Goal: Task Accomplishment & Management: Manage account settings

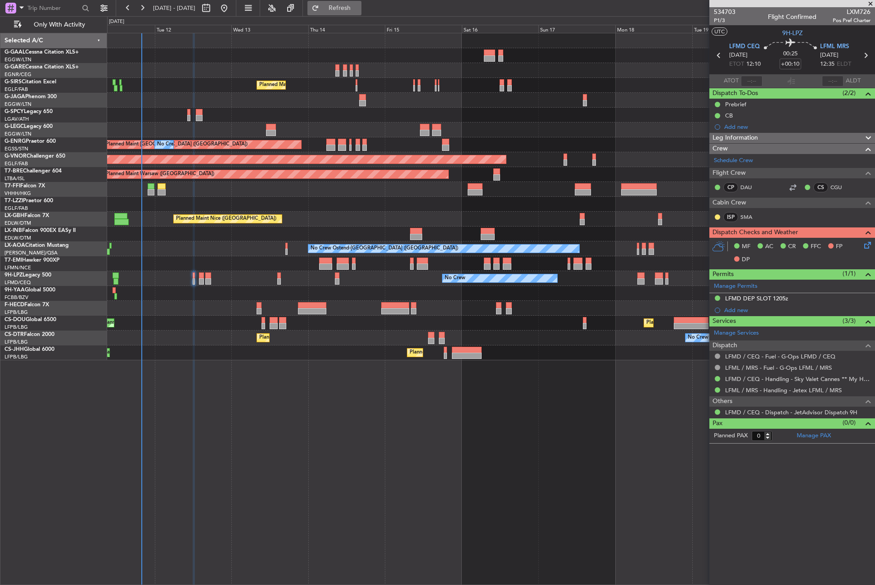
click at [347, 10] on button "Refresh" at bounding box center [334, 8] width 54 height 14
click at [228, 503] on div "No Crew Planned Maint [GEOGRAPHIC_DATA] ([GEOGRAPHIC_DATA]) A/C Unavailable [GE…" at bounding box center [491, 309] width 768 height 552
click at [399, 431] on div "No Crew Planned Maint [GEOGRAPHIC_DATA] ([GEOGRAPHIC_DATA]) A/C Unavailable [GE…" at bounding box center [491, 309] width 768 height 552
click at [351, 418] on div "No Crew Planned Maint [GEOGRAPHIC_DATA] ([GEOGRAPHIC_DATA]) A/C Unavailable [GE…" at bounding box center [491, 309] width 768 height 552
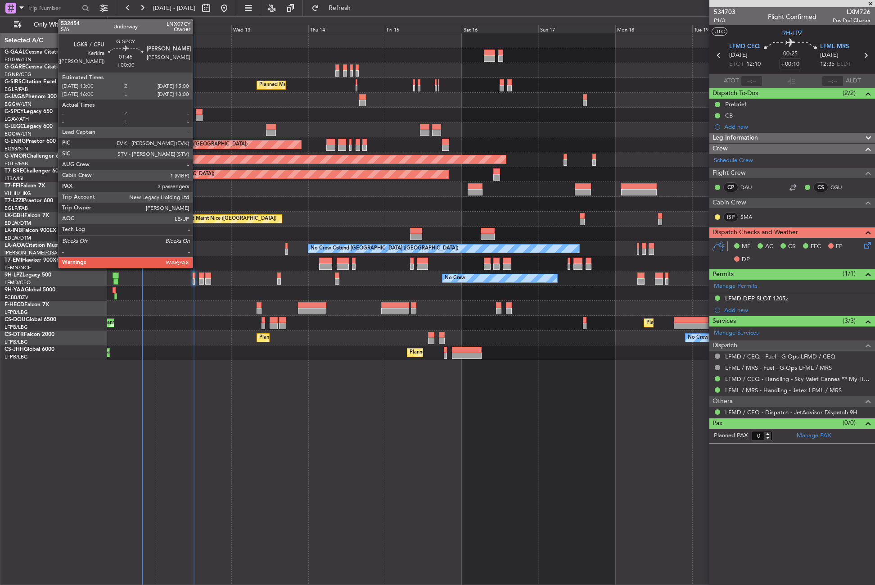
click at [197, 116] on div at bounding box center [199, 118] width 7 height 6
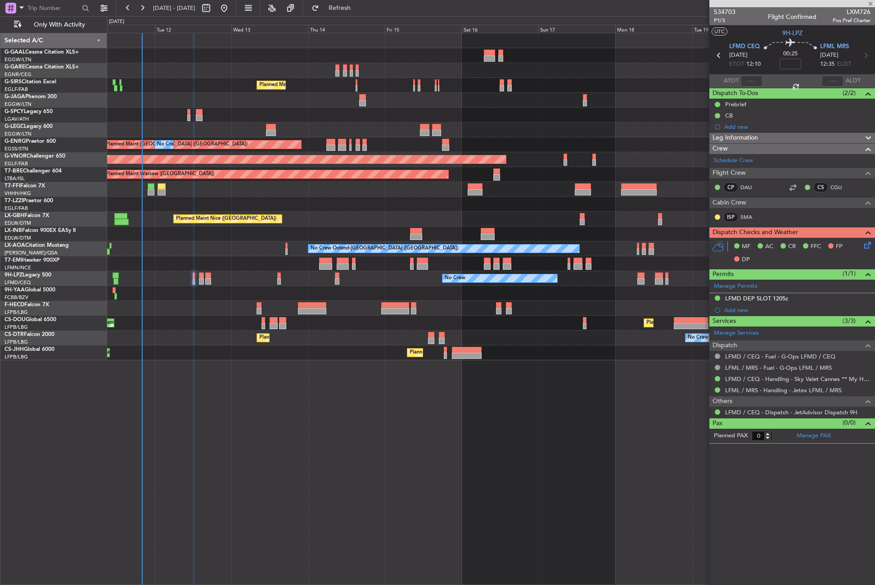
type input "4"
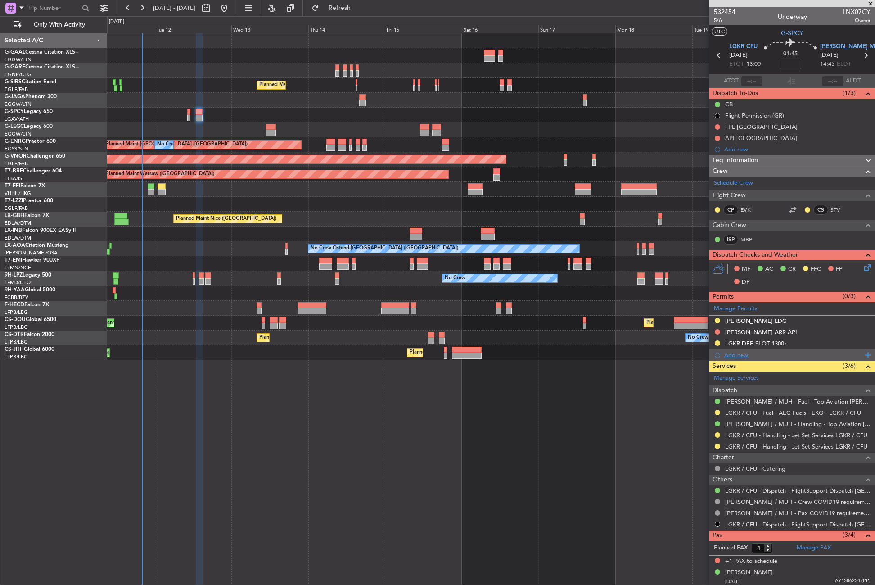
click at [736, 352] on div "Add new" at bounding box center [793, 355] width 138 height 8
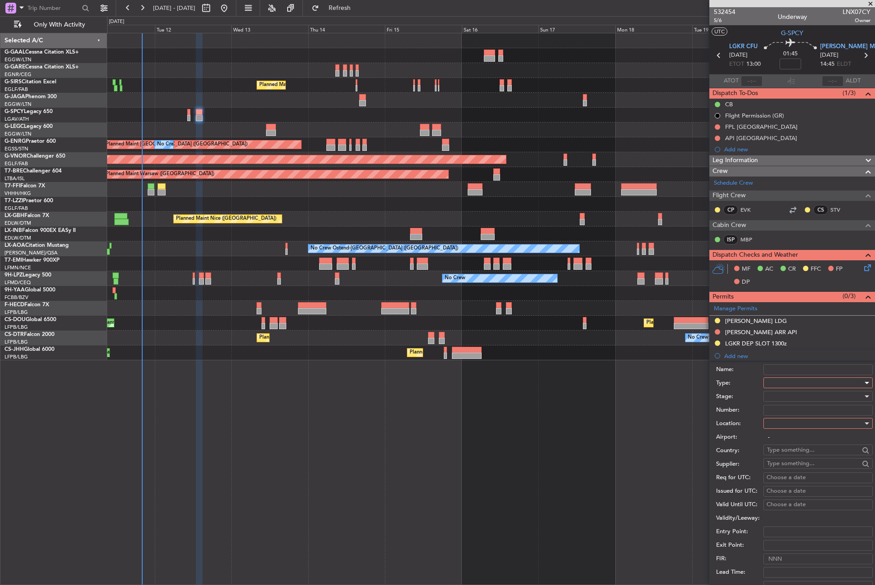
click at [774, 384] on div at bounding box center [815, 383] width 96 height 14
click at [783, 414] on span "Overflight" at bounding box center [815, 409] width 95 height 14
click at [782, 388] on div "Overflight" at bounding box center [815, 383] width 96 height 14
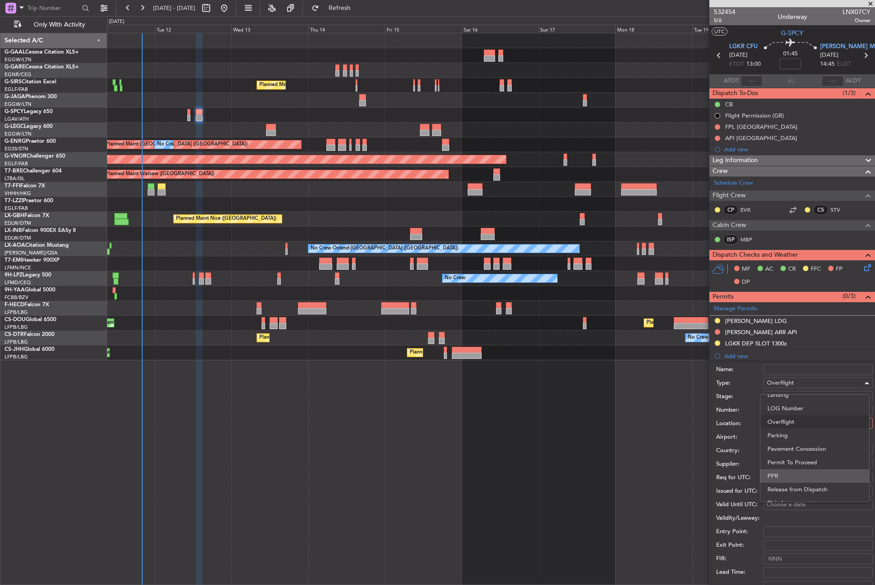
click at [783, 435] on span "Parking" at bounding box center [815, 436] width 95 height 14
click at [779, 423] on div at bounding box center [815, 423] width 96 height 14
click at [786, 465] on span "Arrival" at bounding box center [815, 469] width 95 height 14
type input "[PERSON_NAME] / MUH"
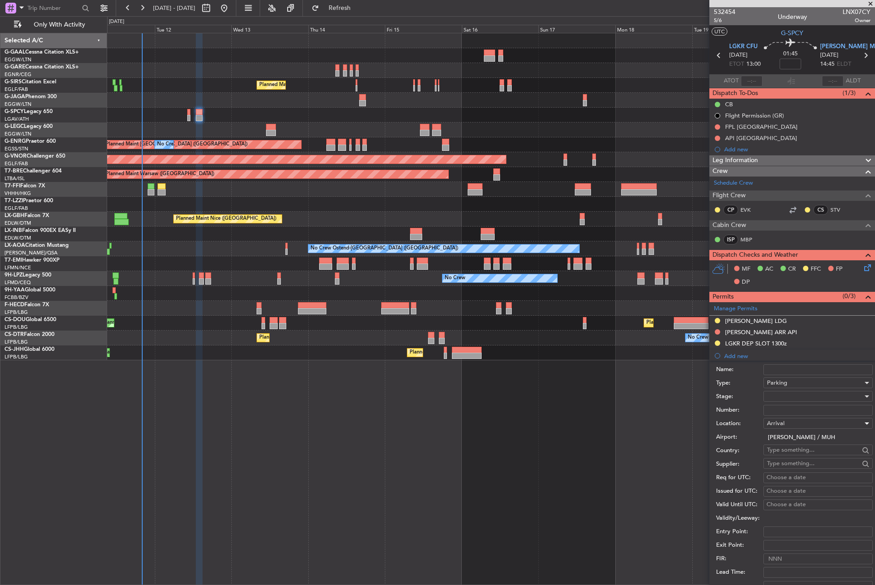
click at [786, 400] on div at bounding box center [815, 396] width 96 height 14
click at [791, 449] on span "Requested" at bounding box center [815, 455] width 95 height 14
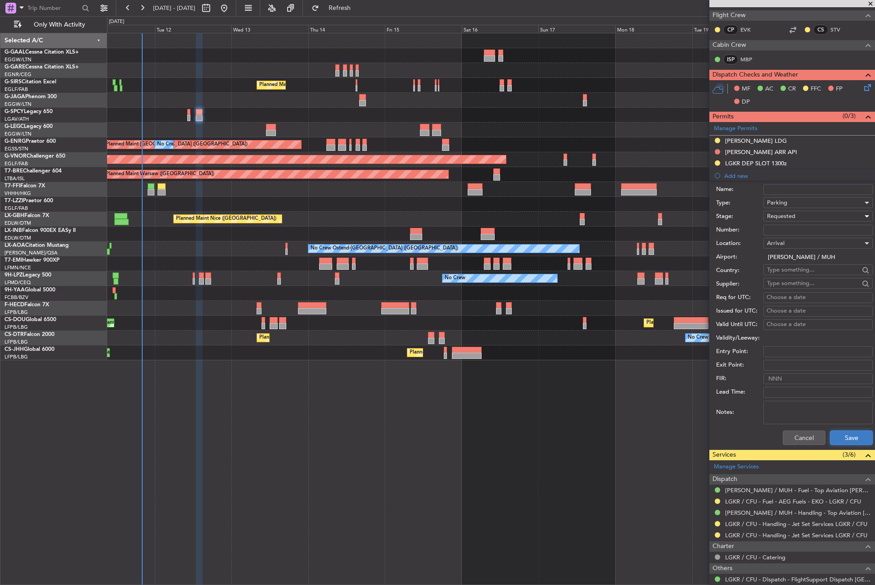
click at [836, 436] on button "Save" at bounding box center [851, 437] width 43 height 14
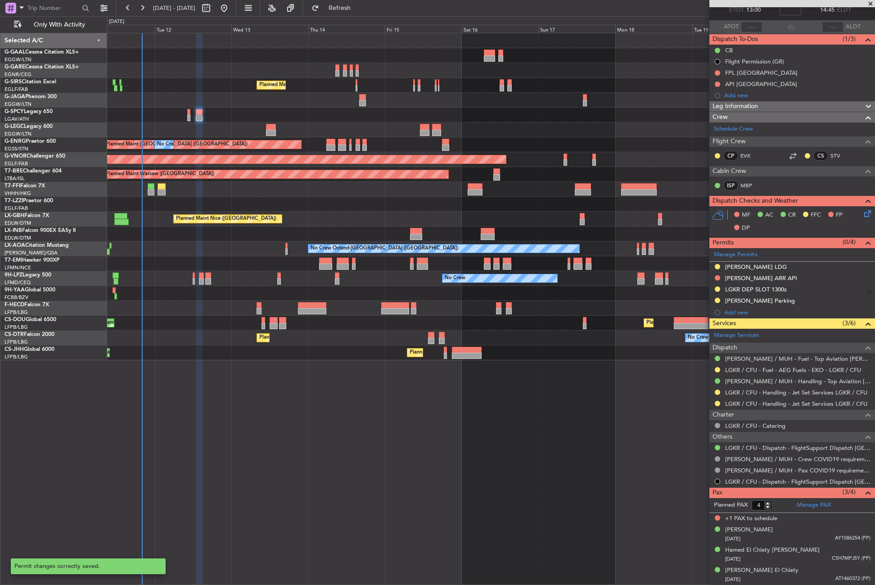
scroll to position [54, 0]
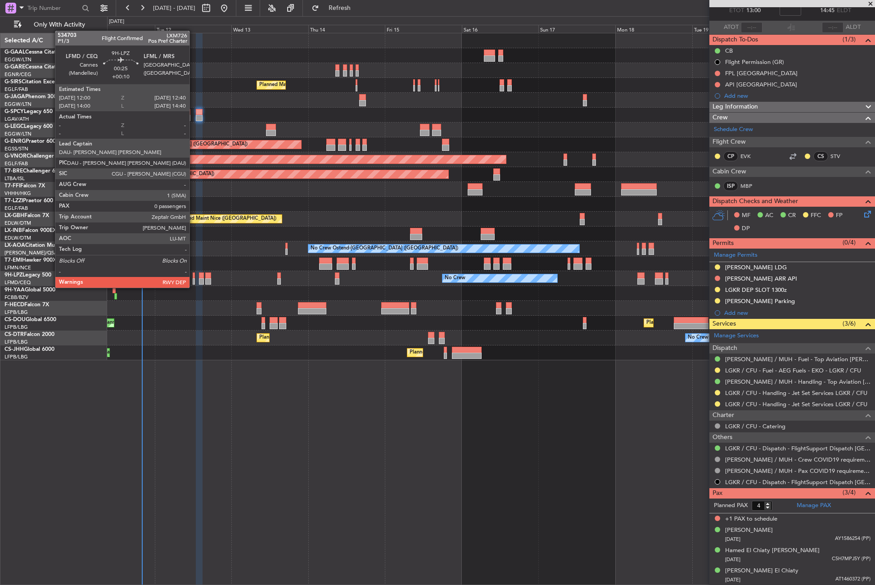
click at [194, 279] on div at bounding box center [194, 281] width 2 height 6
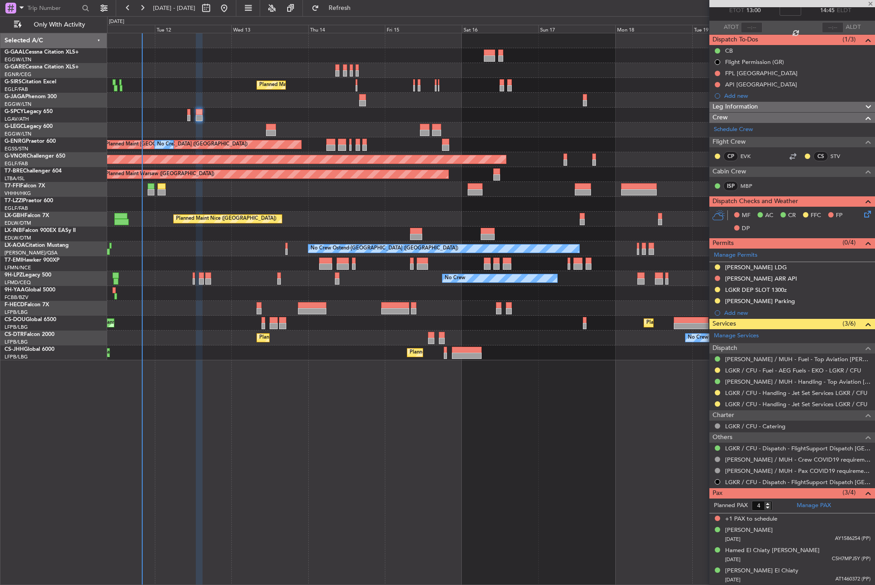
type input "+00:10"
type input "0"
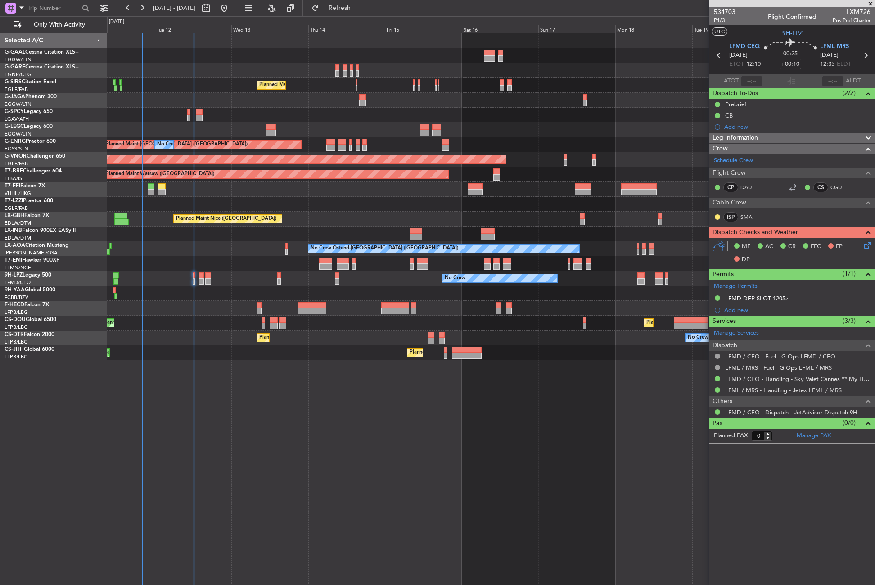
click at [233, 415] on div "No Crew Planned Maint [GEOGRAPHIC_DATA] ([GEOGRAPHIC_DATA]) A/C Unavailable [GE…" at bounding box center [491, 309] width 768 height 552
click at [754, 304] on div "Add new" at bounding box center [792, 309] width 166 height 11
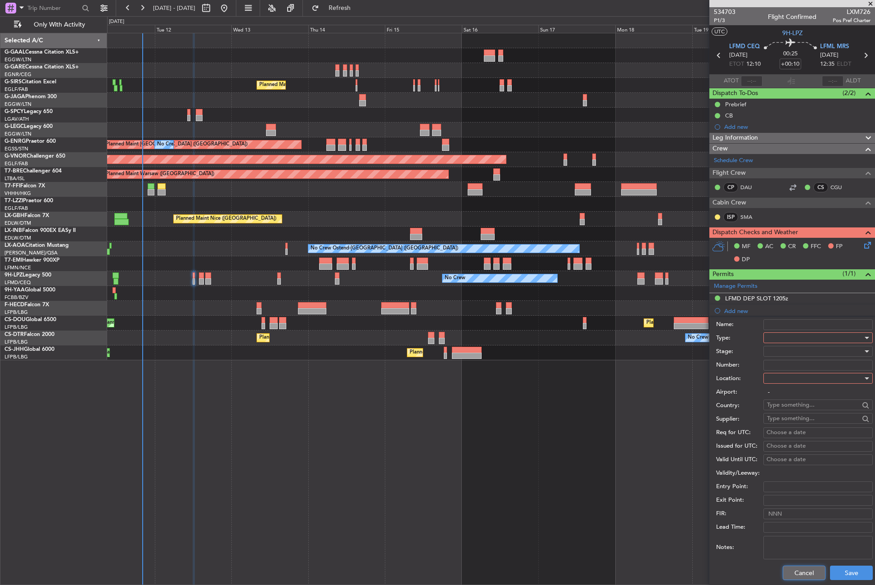
click at [791, 573] on button "Cancel" at bounding box center [804, 572] width 43 height 14
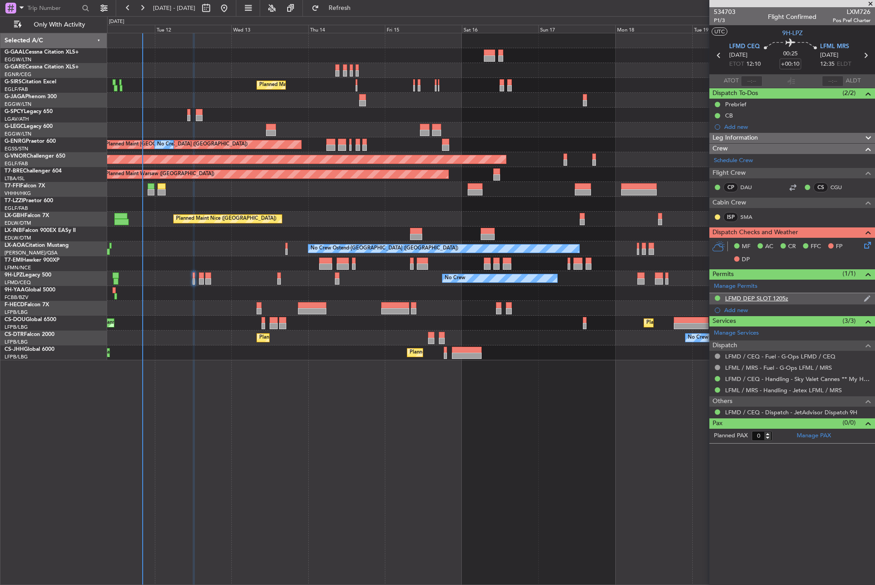
click at [743, 295] on div "LFMD DEP SLOT 1205z" at bounding box center [756, 298] width 63 height 8
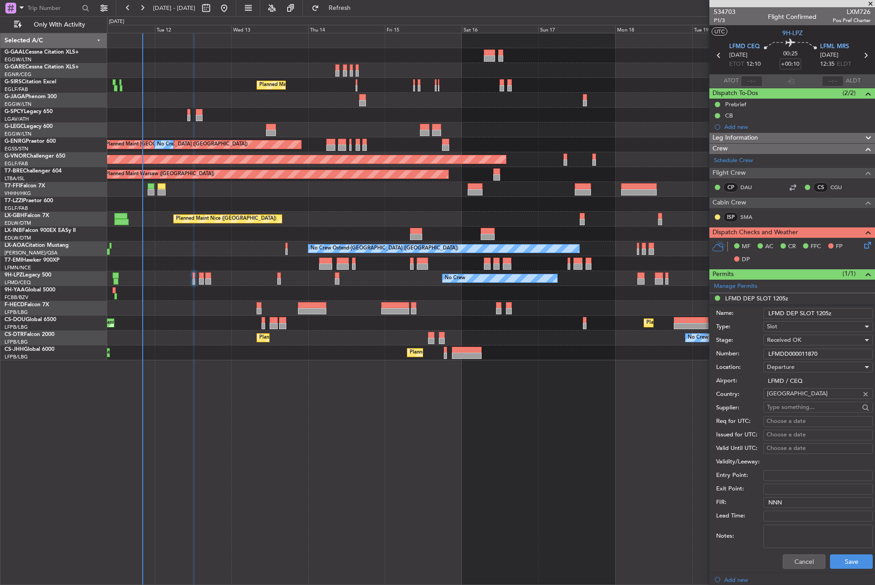
click at [786, 355] on input "LFMDD000011870" at bounding box center [818, 353] width 109 height 11
click at [787, 561] on button "Cancel" at bounding box center [804, 561] width 43 height 14
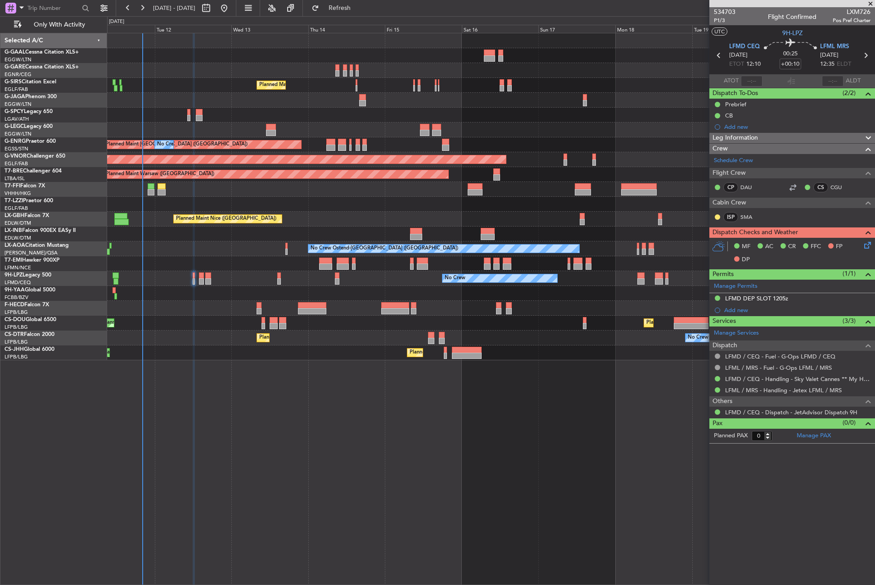
click at [743, 137] on span "Leg Information" at bounding box center [735, 138] width 45 height 10
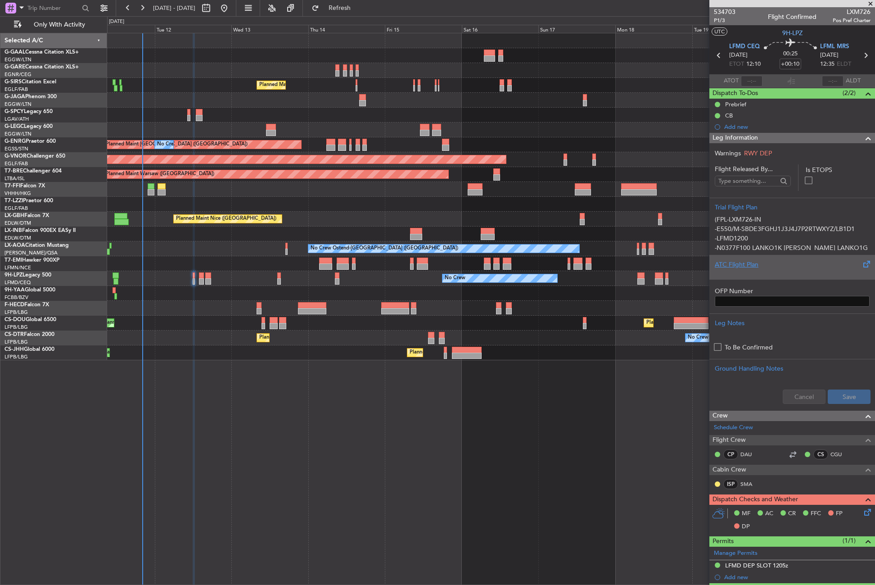
click at [733, 259] on div "ATC Flight Plan" at bounding box center [792, 267] width 166 height 24
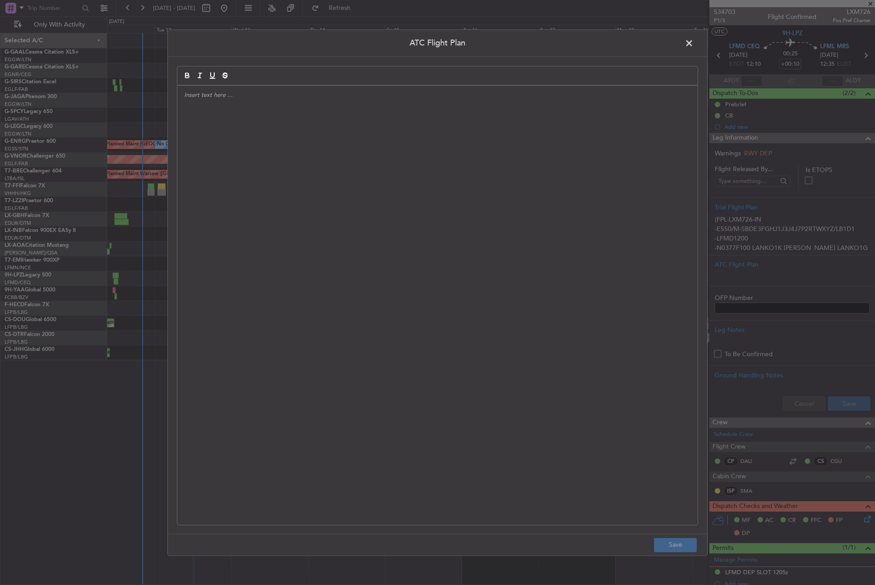
click at [499, 232] on div at bounding box center [437, 305] width 520 height 439
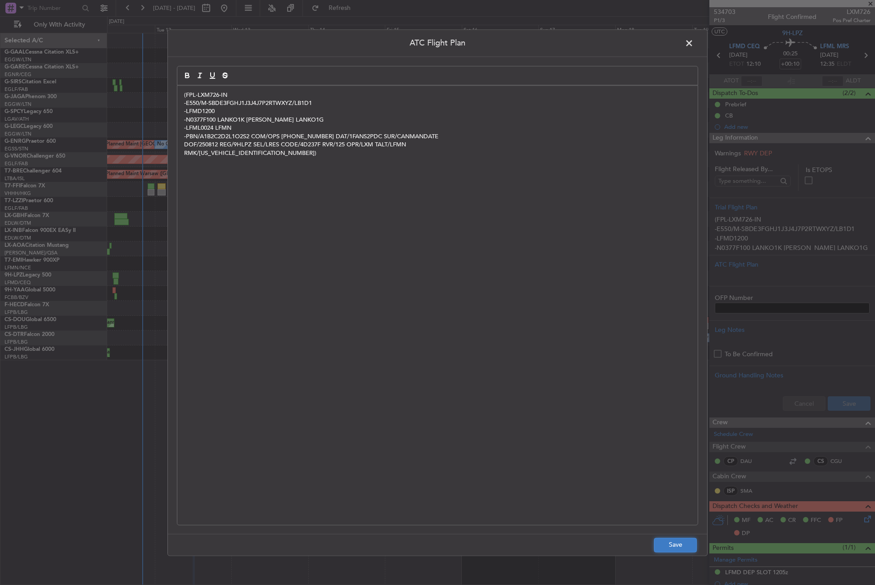
click at [676, 549] on button "Save" at bounding box center [675, 545] width 43 height 14
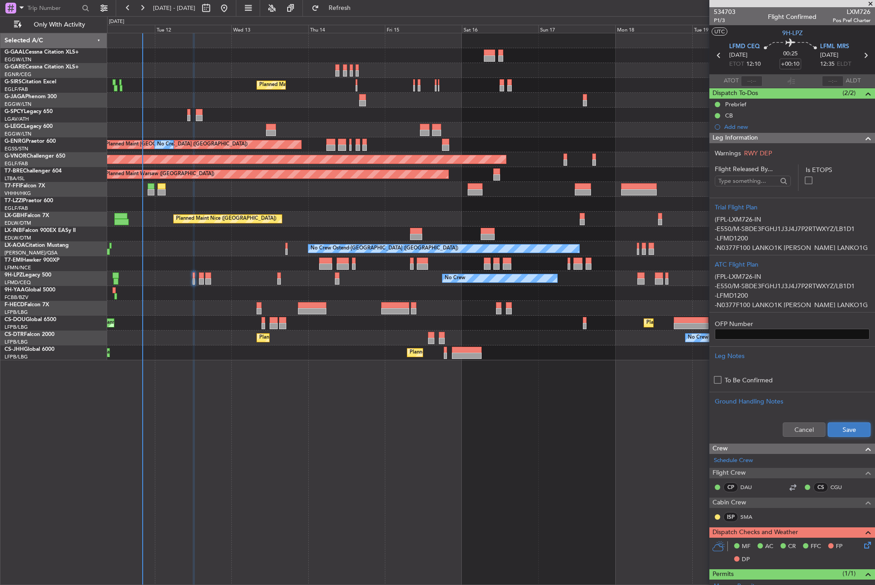
click at [836, 434] on button "Save" at bounding box center [849, 429] width 43 height 14
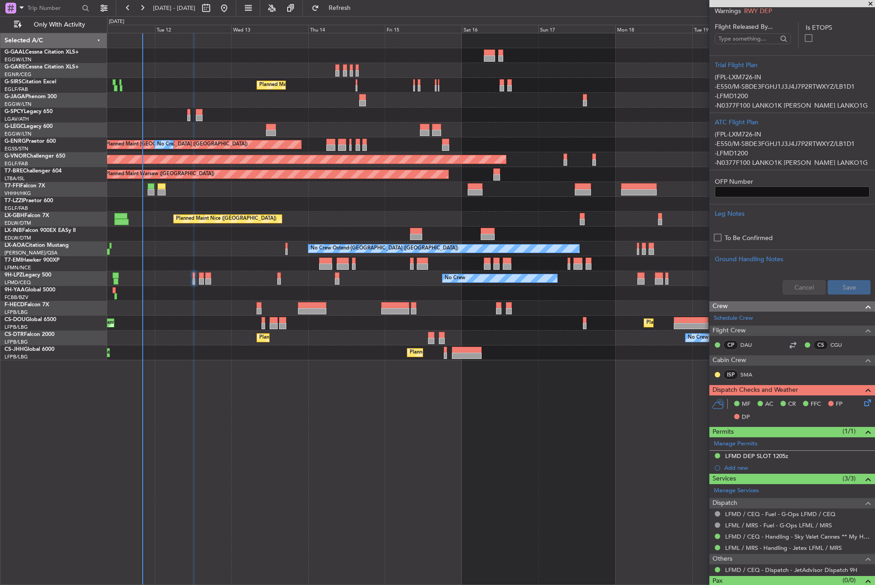
scroll to position [158, 0]
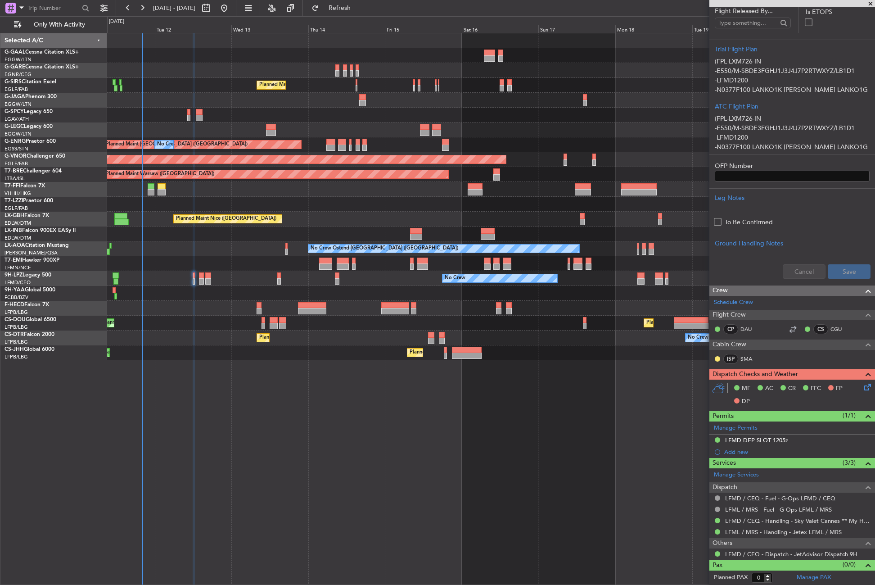
click at [863, 389] on icon at bounding box center [866, 385] width 7 height 7
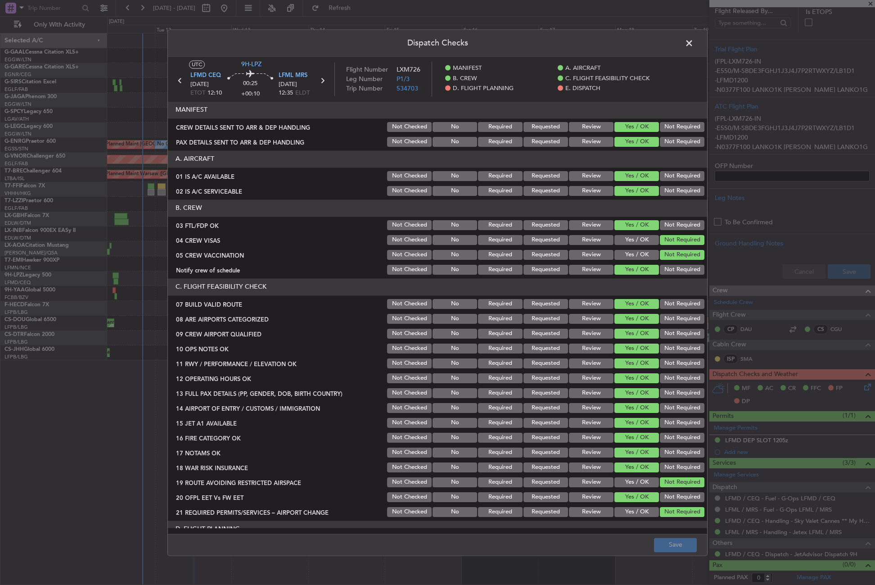
scroll to position [270, 0]
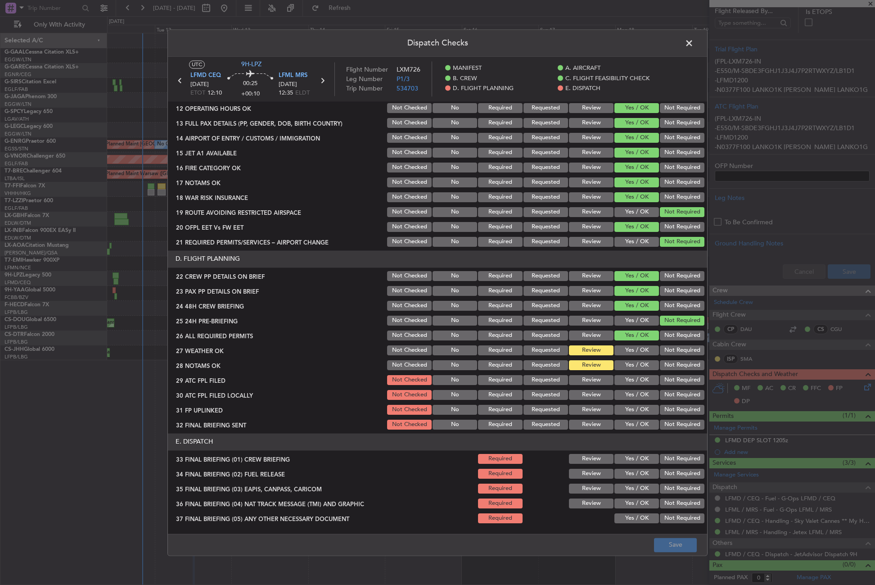
click at [639, 383] on button "Yes / OK" at bounding box center [637, 380] width 45 height 10
click at [635, 393] on button "Yes / OK" at bounding box center [637, 395] width 45 height 10
click at [633, 407] on button "Yes / OK" at bounding box center [637, 410] width 45 height 10
click at [660, 401] on div "Not Required" at bounding box center [681, 395] width 45 height 13
click at [665, 397] on button "Not Required" at bounding box center [682, 395] width 45 height 10
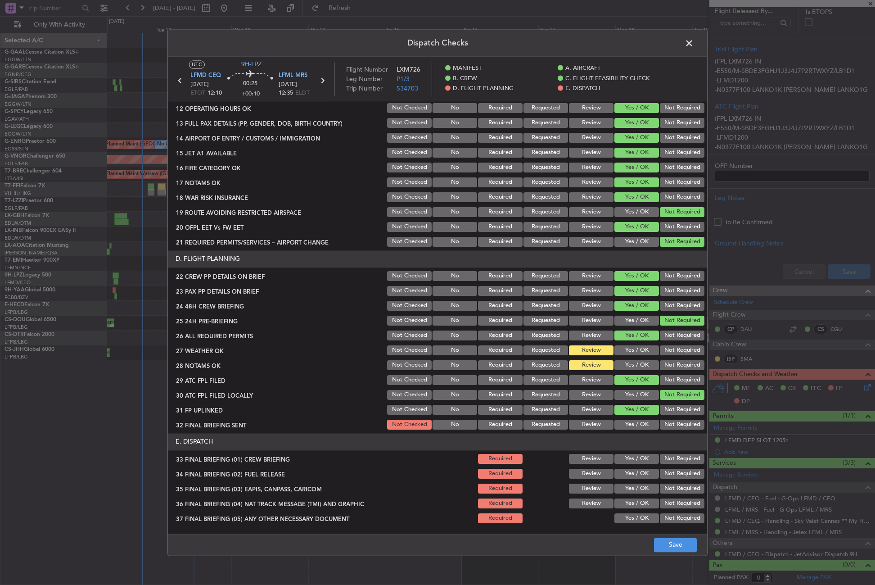
click at [665, 429] on button "Not Required" at bounding box center [682, 425] width 45 height 10
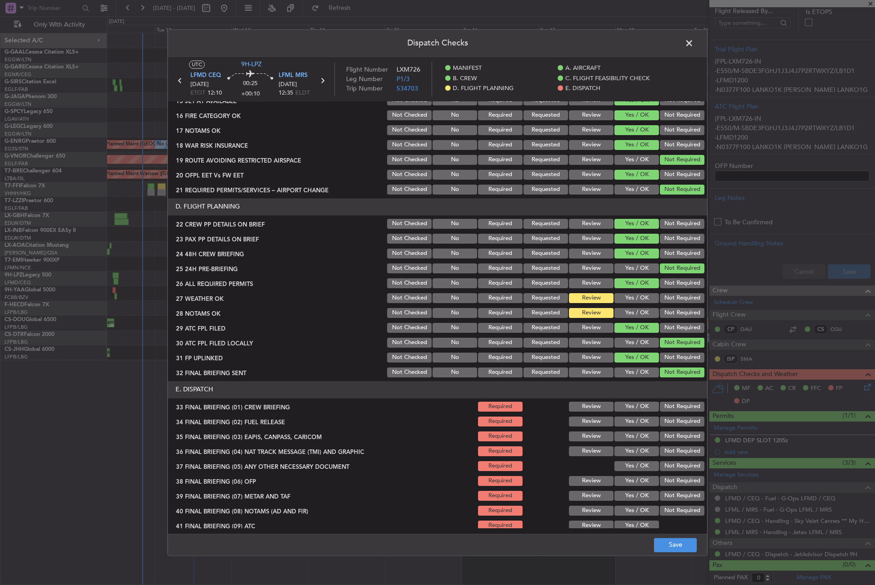
scroll to position [373, 0]
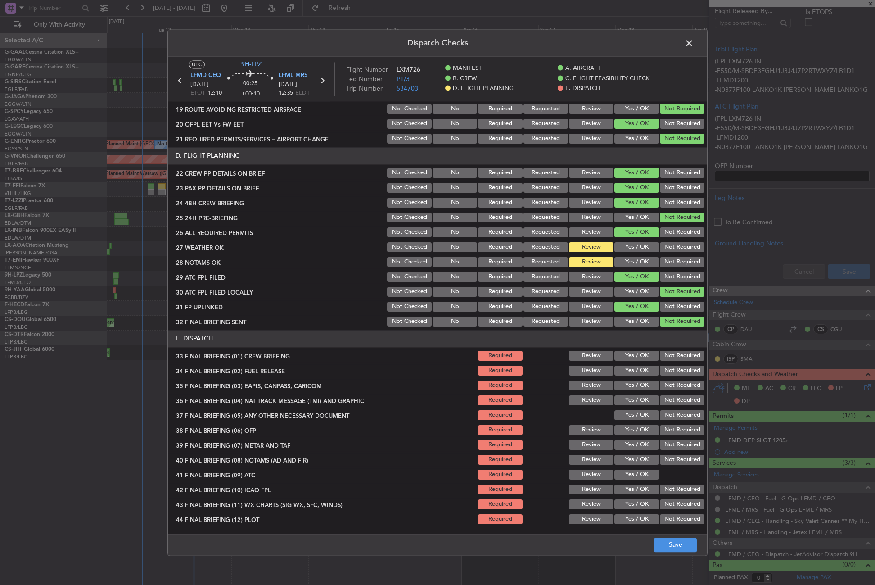
click at [630, 356] on button "Yes / OK" at bounding box center [637, 356] width 45 height 10
click at [628, 366] on button "Yes / OK" at bounding box center [637, 371] width 45 height 10
click at [668, 383] on button "Not Required" at bounding box center [682, 385] width 45 height 10
click at [668, 395] on section "E. DISPATCH 33 FINAL BRIEFING (01) CREW BRIEFING Required Review Yes / OK Not R…" at bounding box center [437, 427] width 539 height 195
click at [666, 405] on div "Not Required" at bounding box center [681, 400] width 45 height 13
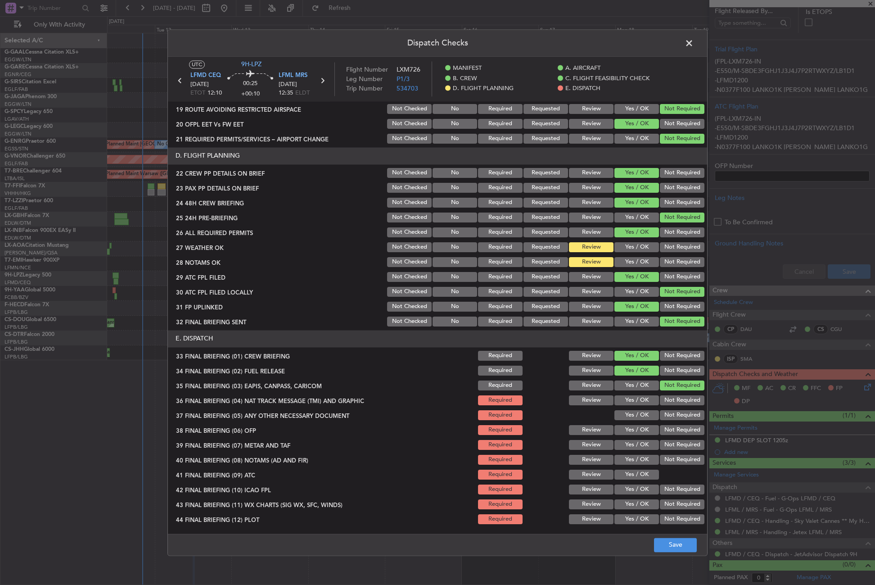
click at [660, 398] on button "Not Required" at bounding box center [682, 400] width 45 height 10
click at [633, 417] on button "Yes / OK" at bounding box center [637, 415] width 45 height 10
click at [633, 431] on button "Yes / OK" at bounding box center [637, 430] width 45 height 10
click at [633, 437] on section "E. DISPATCH 33 FINAL BRIEFING (01) CREW BRIEFING Required Review Yes / OK Not R…" at bounding box center [437, 427] width 539 height 195
click at [633, 444] on button "Yes / OK" at bounding box center [637, 445] width 45 height 10
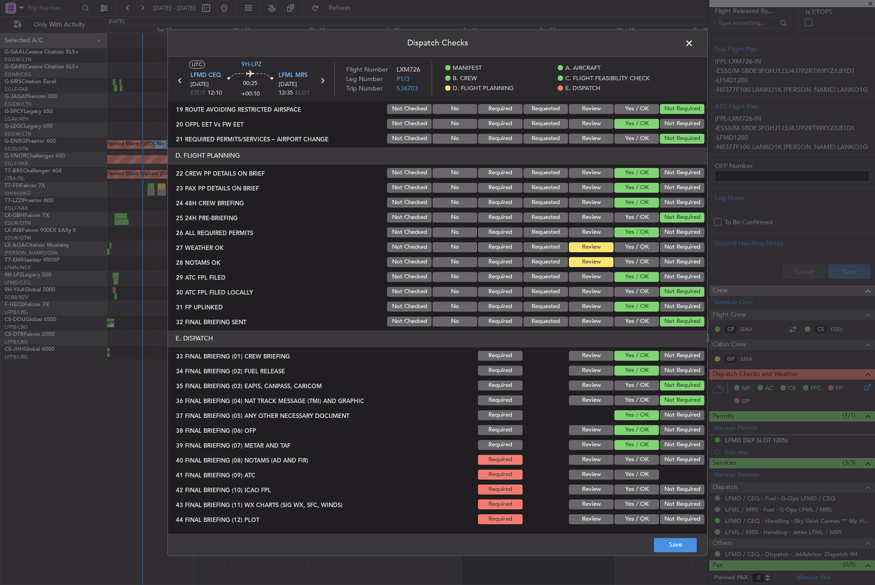
click at [632, 457] on button "Yes / OK" at bounding box center [637, 460] width 45 height 10
click at [633, 471] on button "Yes / OK" at bounding box center [637, 475] width 45 height 10
click at [660, 490] on button "Not Required" at bounding box center [682, 489] width 45 height 10
click at [637, 502] on button "Yes / OK" at bounding box center [637, 504] width 45 height 10
click at [660, 520] on button "Not Required" at bounding box center [682, 519] width 45 height 10
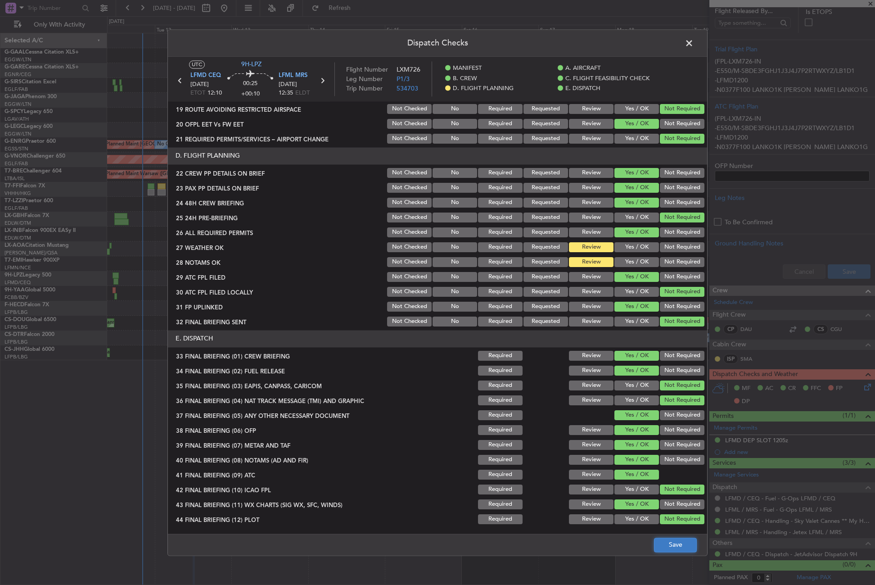
click at [666, 542] on button "Save" at bounding box center [675, 545] width 43 height 14
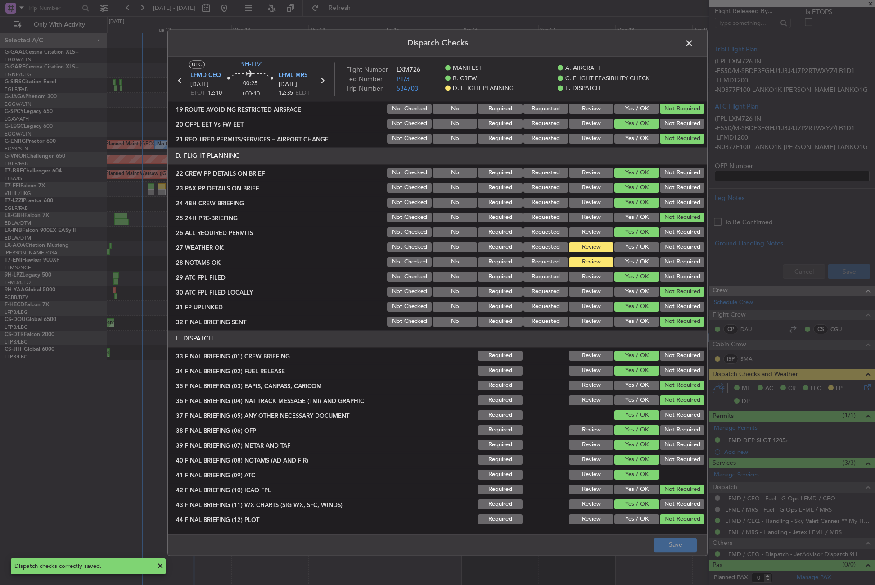
click at [694, 48] on span at bounding box center [694, 45] width 0 height 18
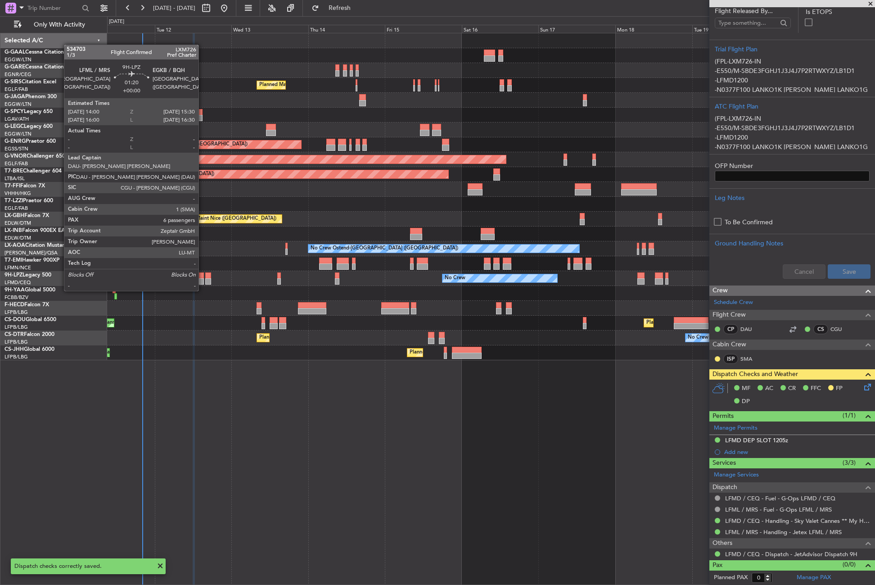
click at [203, 282] on div at bounding box center [201, 281] width 5 height 6
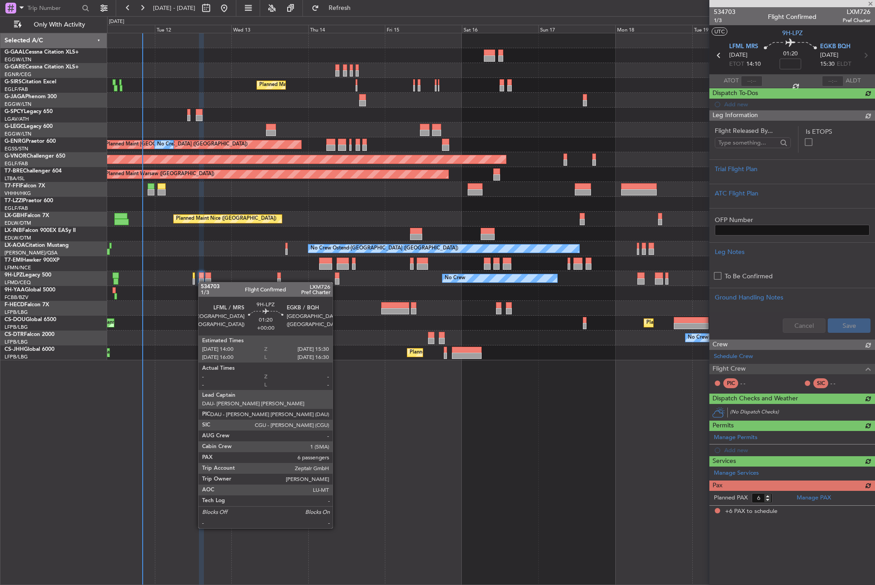
scroll to position [0, 0]
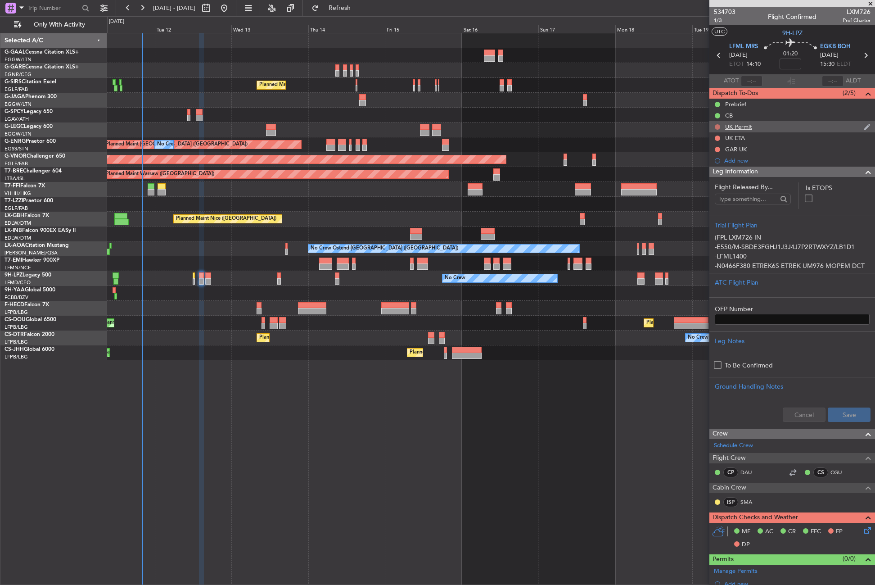
click at [718, 127] on button at bounding box center [717, 126] width 5 height 5
click at [713, 178] on span "Cancelled" at bounding box center [720, 180] width 26 height 9
click at [736, 138] on div "UK ETA" at bounding box center [735, 138] width 20 height 8
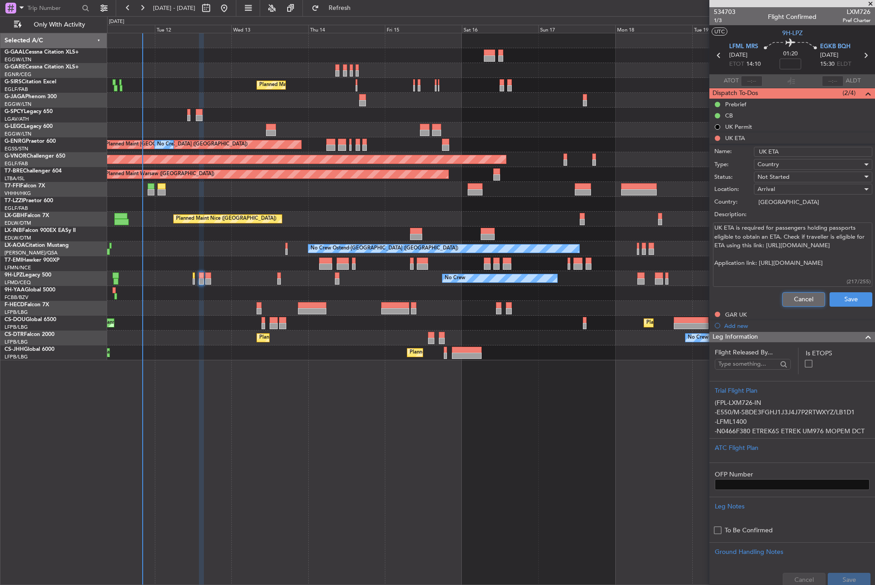
click at [786, 298] on button "Cancel" at bounding box center [803, 299] width 43 height 14
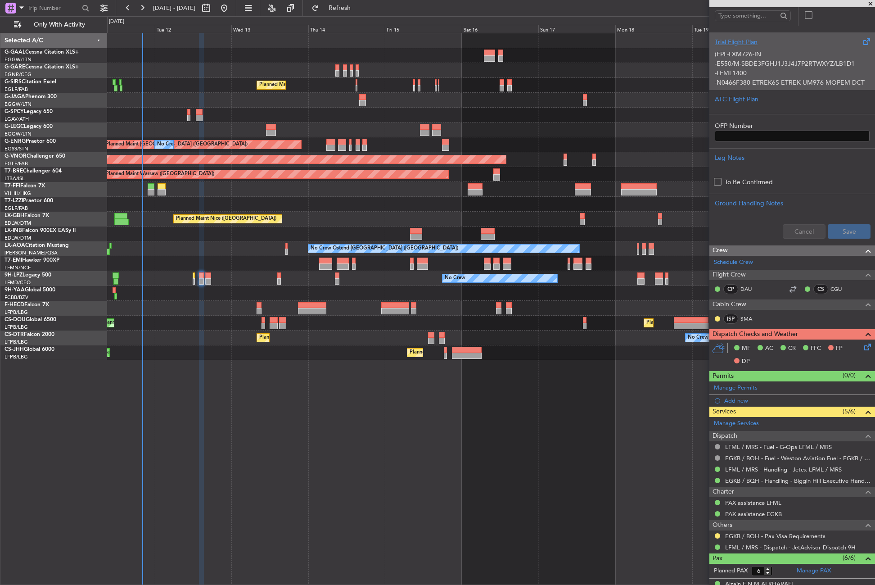
scroll to position [135, 0]
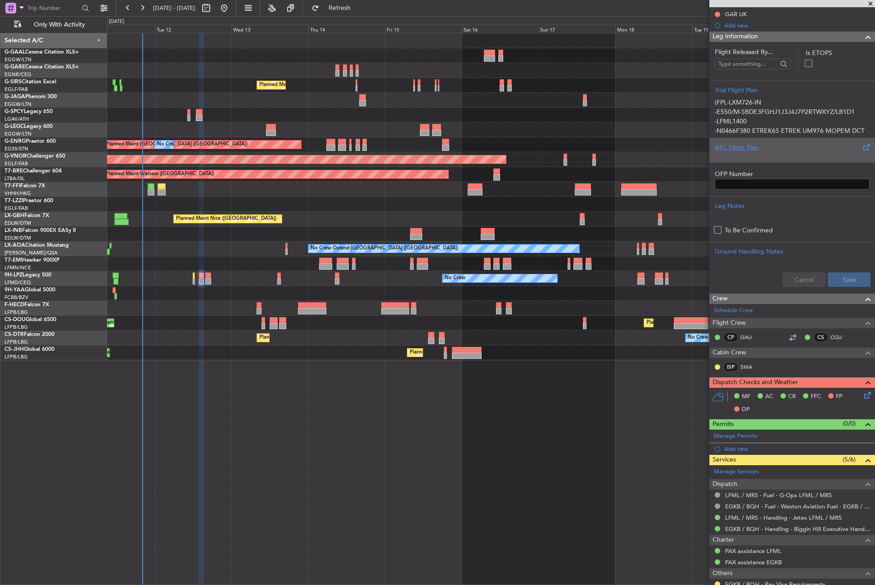
click at [747, 151] on div "ATC Flight Plan" at bounding box center [792, 147] width 155 height 9
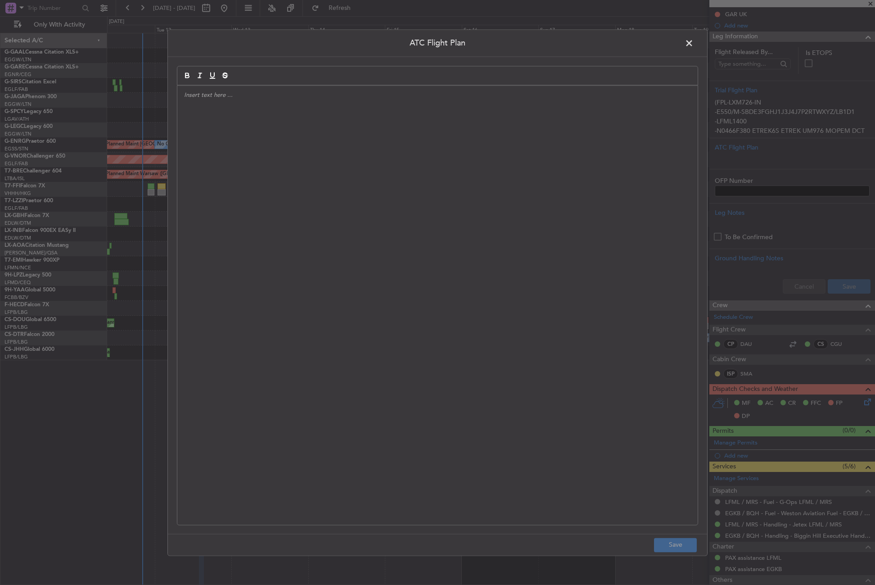
click at [396, 147] on div at bounding box center [437, 305] width 520 height 439
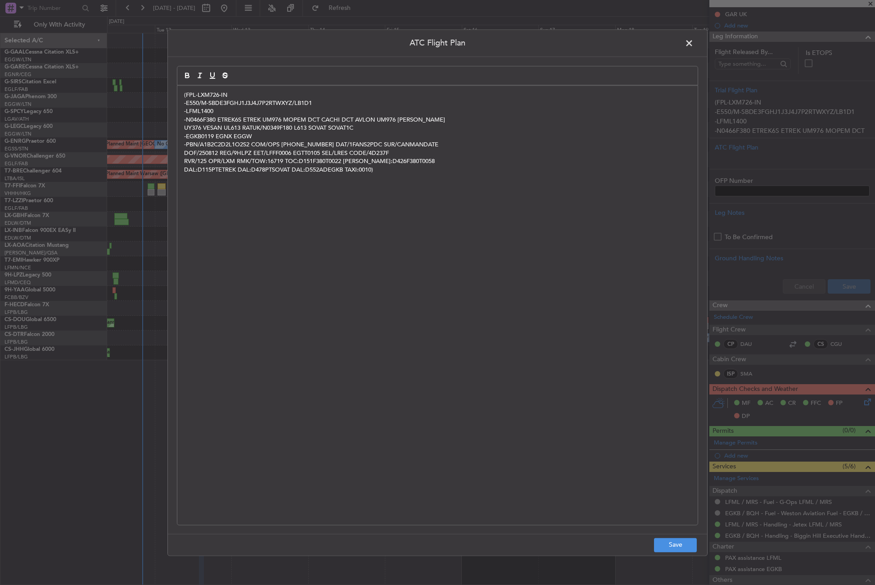
scroll to position [0, 0]
click at [660, 544] on button "Save" at bounding box center [675, 545] width 43 height 14
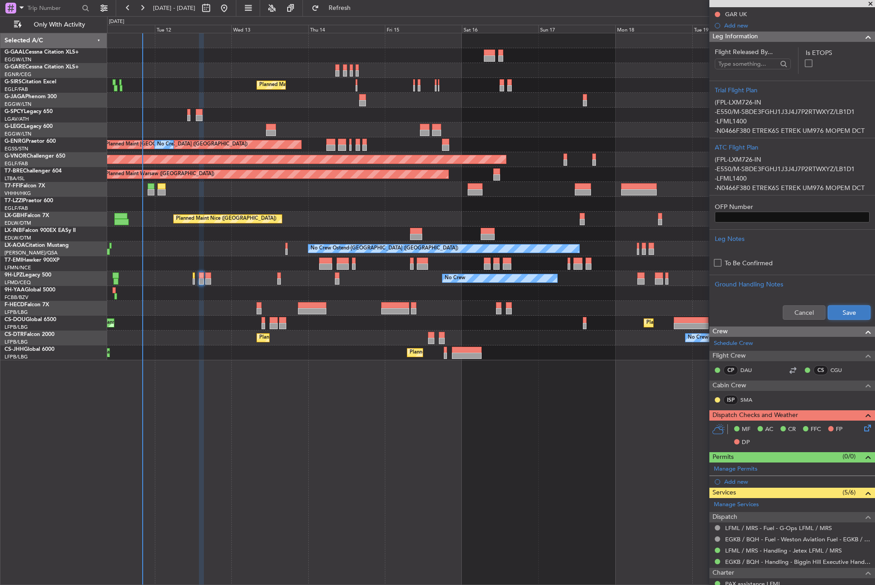
click at [832, 315] on button "Save" at bounding box center [849, 312] width 43 height 14
click at [863, 429] on icon at bounding box center [866, 426] width 7 height 7
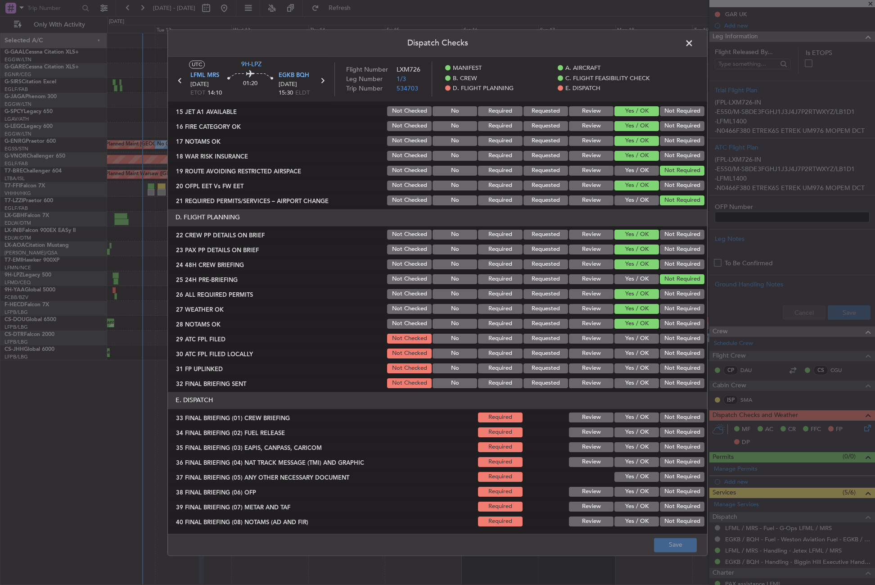
scroll to position [315, 0]
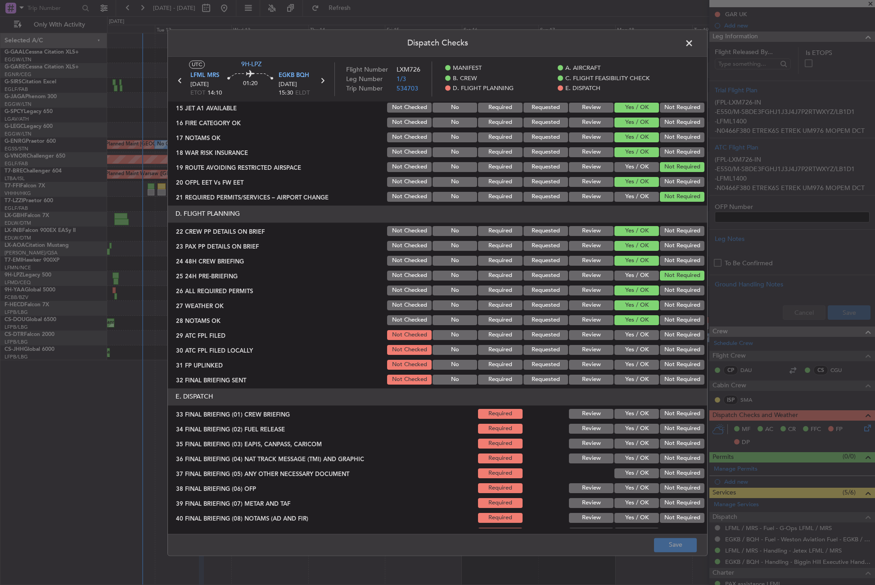
click at [633, 334] on button "Yes / OK" at bounding box center [637, 335] width 45 height 10
click at [659, 346] on div "Not Required" at bounding box center [681, 349] width 45 height 13
click at [660, 349] on button "Not Required" at bounding box center [682, 350] width 45 height 10
click at [642, 363] on button "Yes / OK" at bounding box center [637, 365] width 45 height 10
click at [660, 380] on button "Not Required" at bounding box center [682, 380] width 45 height 10
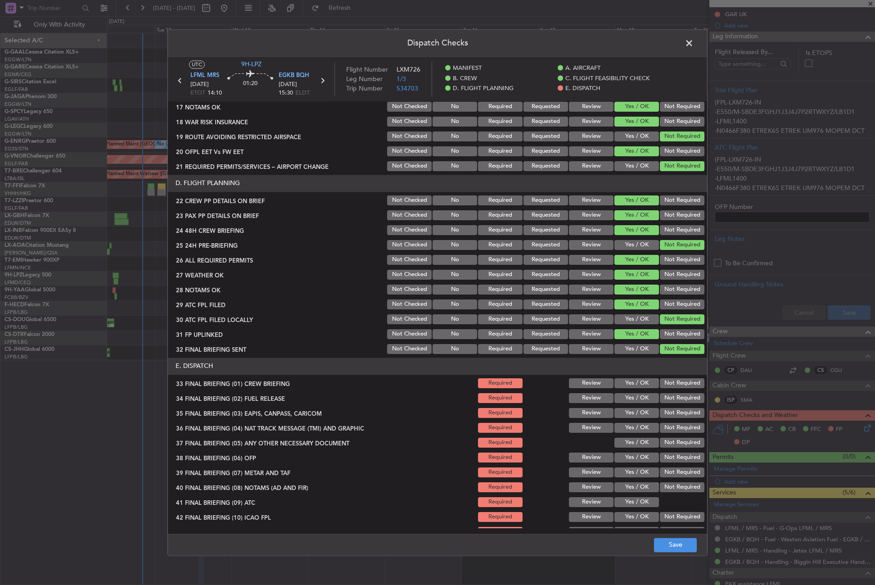
scroll to position [373, 0]
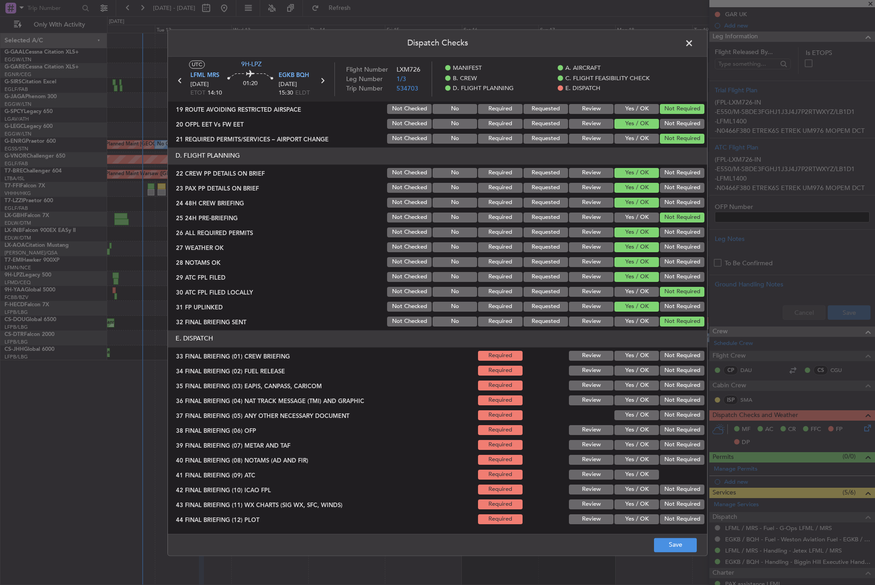
click at [630, 355] on button "Yes / OK" at bounding box center [637, 356] width 45 height 10
click at [629, 366] on button "Yes / OK" at bounding box center [637, 371] width 45 height 10
click at [662, 387] on button "Not Required" at bounding box center [682, 385] width 45 height 10
click at [662, 400] on button "Not Required" at bounding box center [682, 400] width 45 height 10
drag, startPoint x: 644, startPoint y: 413, endPoint x: 642, endPoint y: 420, distance: 7.5
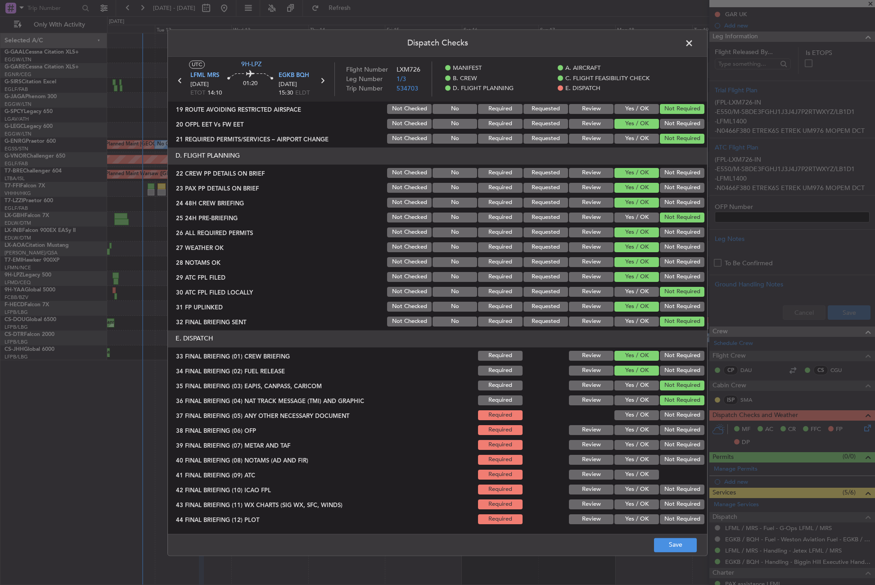
click at [644, 413] on button "Yes / OK" at bounding box center [637, 415] width 45 height 10
click at [637, 434] on button "Yes / OK" at bounding box center [637, 430] width 45 height 10
click at [636, 446] on button "Yes / OK" at bounding box center [637, 445] width 45 height 10
click at [636, 456] on button "Yes / OK" at bounding box center [637, 460] width 45 height 10
click at [633, 471] on button "Yes / OK" at bounding box center [637, 475] width 45 height 10
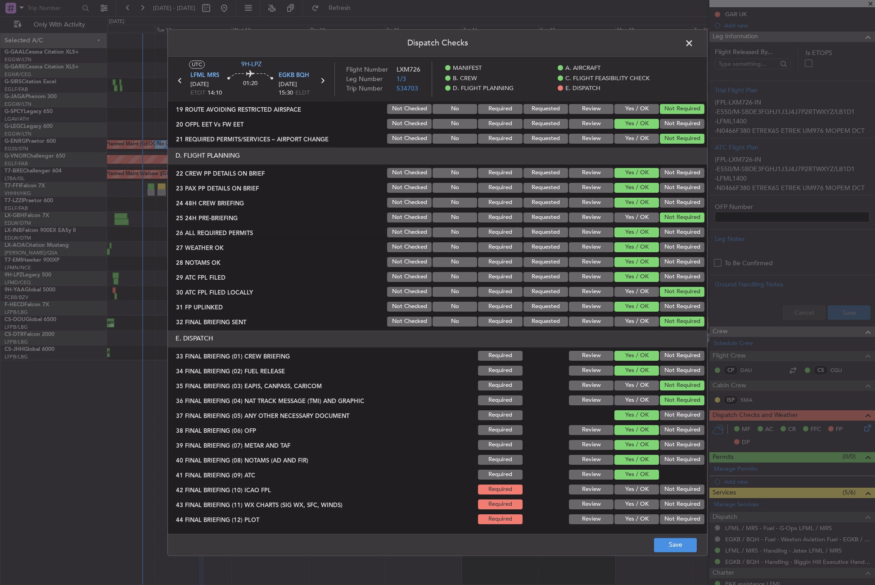
click at [663, 488] on button "Not Required" at bounding box center [682, 489] width 45 height 10
click at [644, 506] on button "Yes / OK" at bounding box center [637, 504] width 45 height 10
click at [669, 521] on button "Not Required" at bounding box center [682, 519] width 45 height 10
click at [671, 542] on button "Save" at bounding box center [675, 545] width 43 height 14
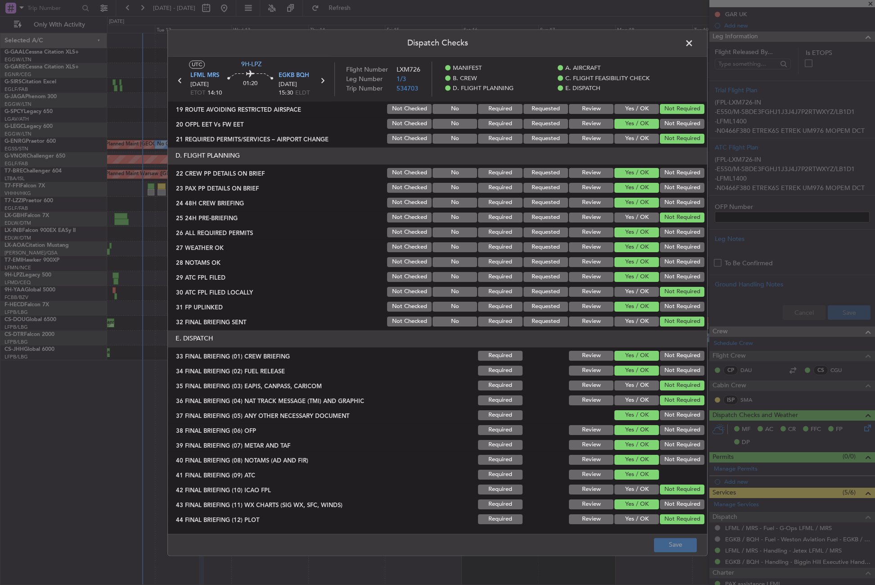
drag, startPoint x: 690, startPoint y: 43, endPoint x: 592, endPoint y: 100, distance: 113.2
click at [694, 43] on span at bounding box center [694, 45] width 0 height 18
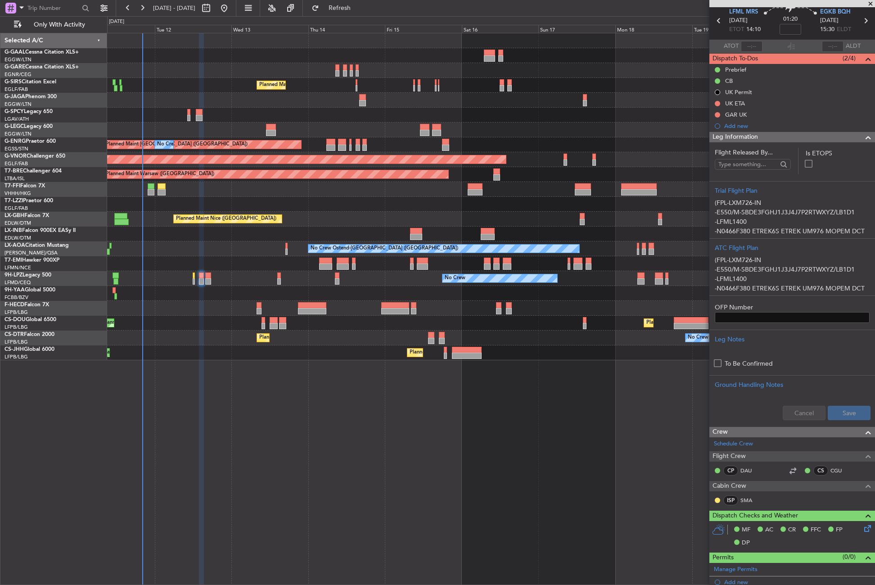
scroll to position [0, 0]
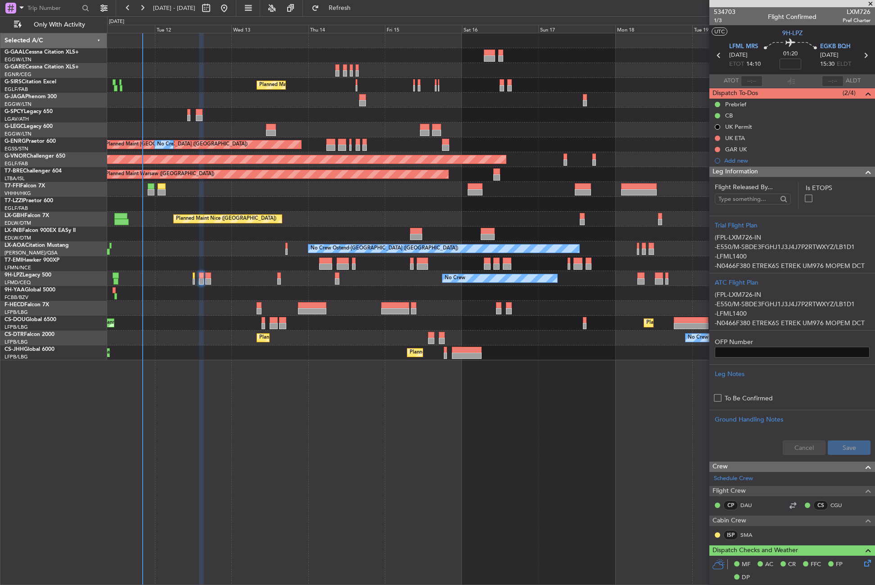
click at [758, 170] on span "Leg Information" at bounding box center [735, 172] width 45 height 10
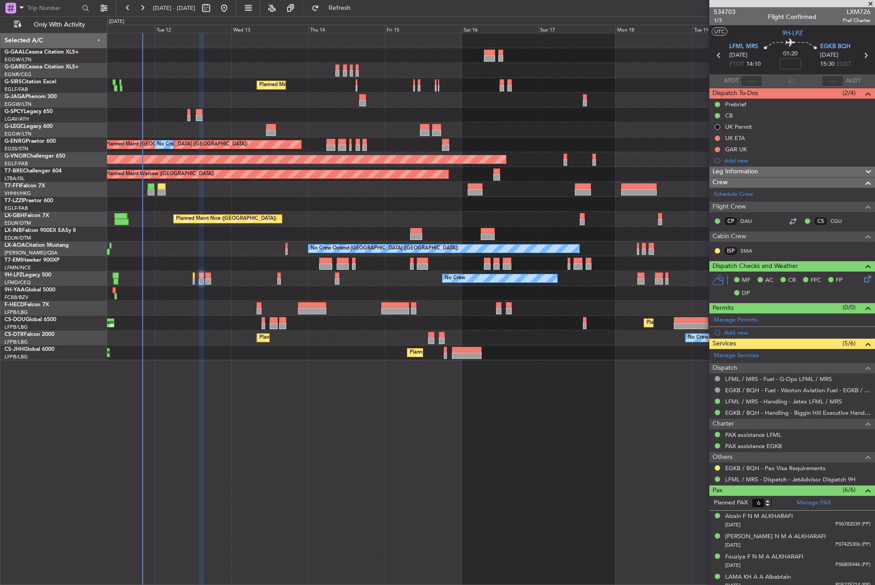
click at [413, 455] on div "No Crew Planned Maint [GEOGRAPHIC_DATA] ([GEOGRAPHIC_DATA]) A/C Unavailable [GE…" at bounding box center [491, 309] width 768 height 552
click at [717, 138] on button at bounding box center [717, 138] width 5 height 5
click at [711, 167] on span "In Progress" at bounding box center [722, 164] width 31 height 9
click at [716, 149] on button at bounding box center [717, 149] width 5 height 5
click at [710, 194] on li "Completed" at bounding box center [718, 189] width 48 height 14
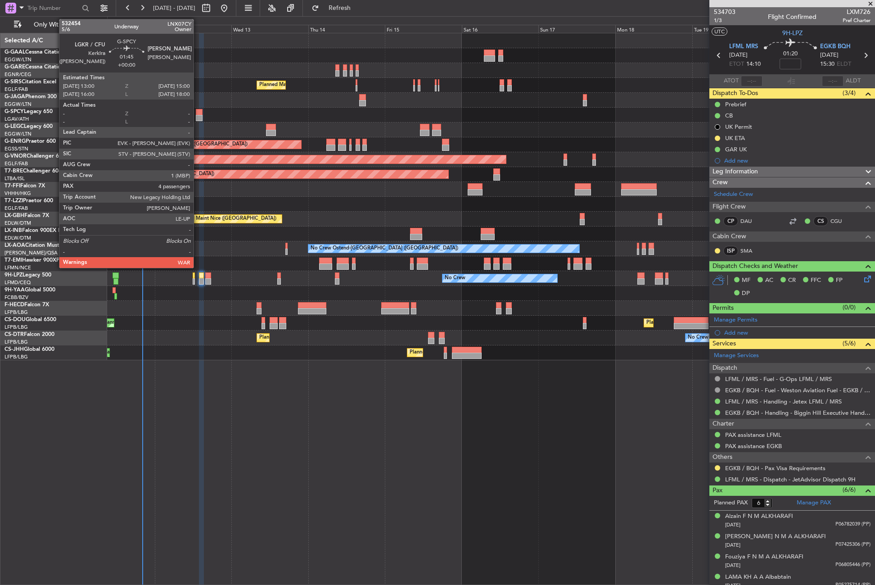
click at [198, 112] on div at bounding box center [199, 112] width 7 height 6
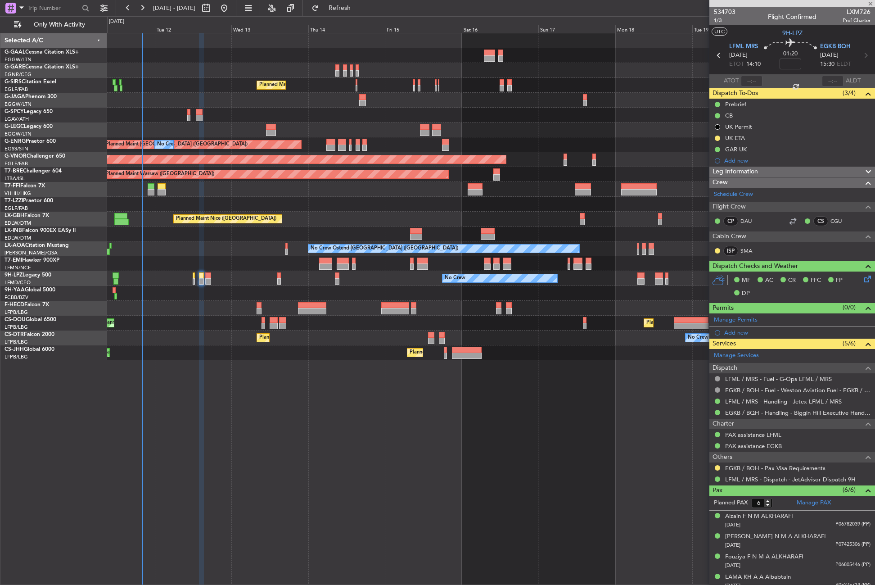
type input "4"
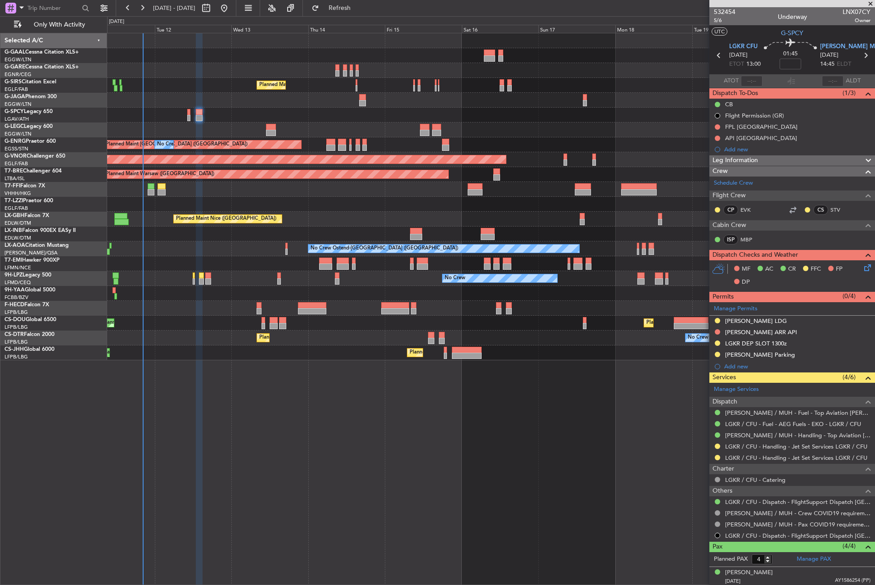
click at [175, 357] on div "Planned Maint [GEOGRAPHIC_DATA] ([GEOGRAPHIC_DATA]) Planned Maint [GEOGRAPHIC_D…" at bounding box center [491, 352] width 768 height 15
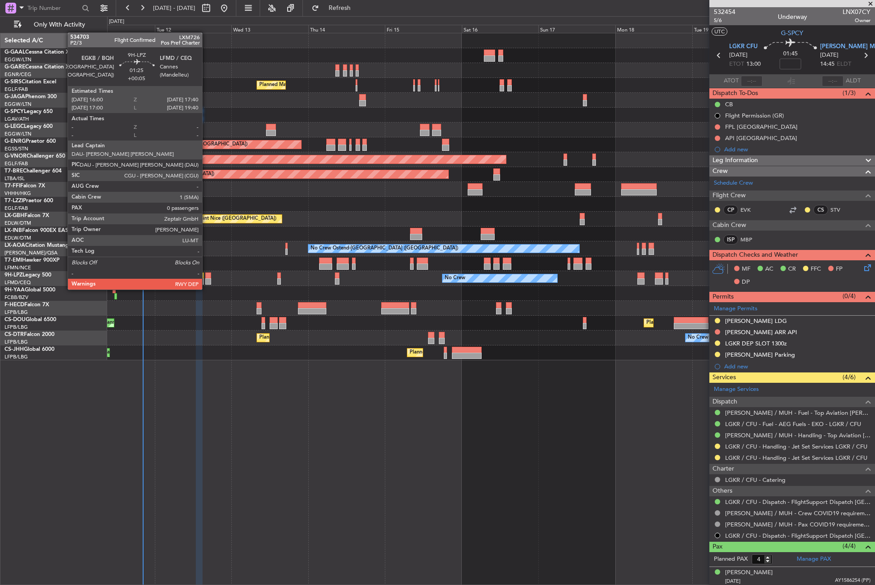
click at [206, 280] on div at bounding box center [207, 281] width 5 height 6
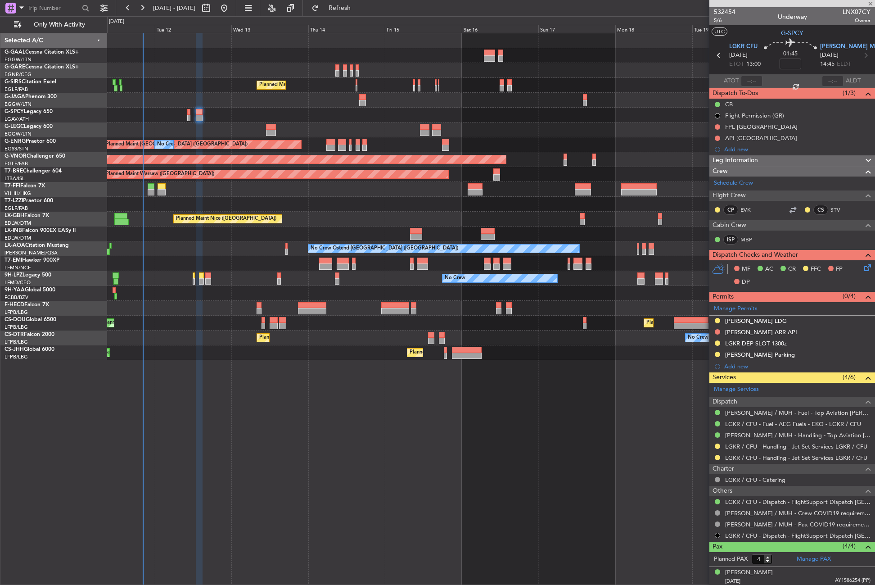
type input "+00:05"
type input "0"
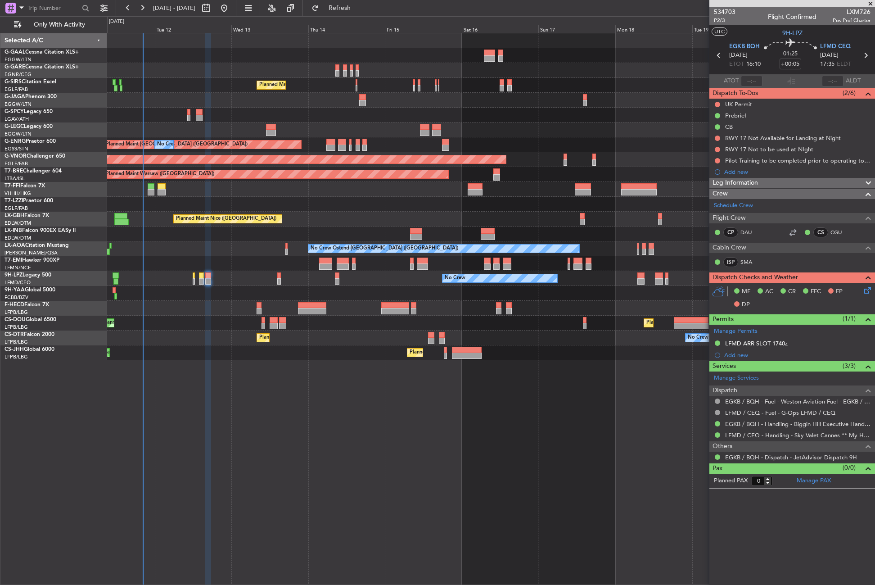
click at [258, 472] on div "No Crew Planned Maint [GEOGRAPHIC_DATA] ([GEOGRAPHIC_DATA]) A/C Unavailable [GE…" at bounding box center [491, 309] width 768 height 552
click at [762, 346] on div "LFMD ARR SLOT 1740z" at bounding box center [756, 343] width 63 height 8
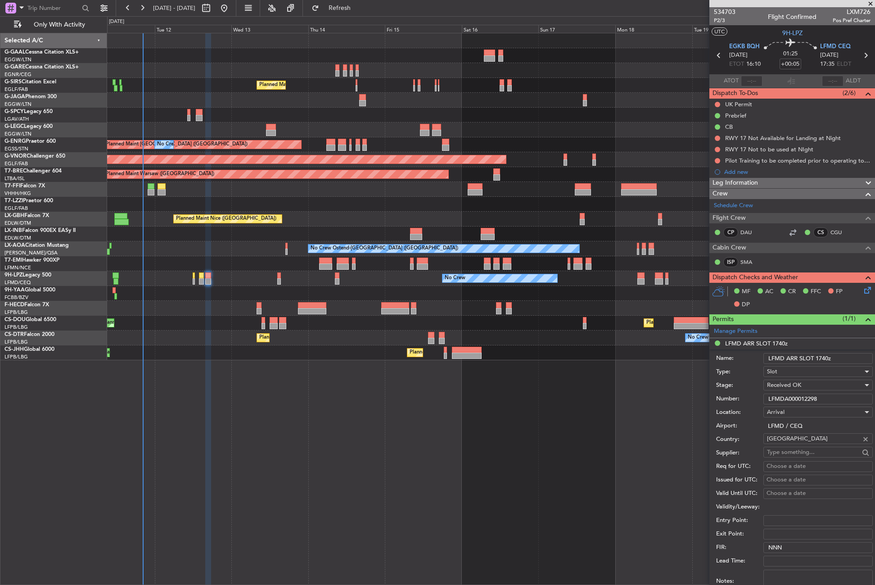
click at [780, 397] on input "LFMDA000012298" at bounding box center [818, 398] width 109 height 11
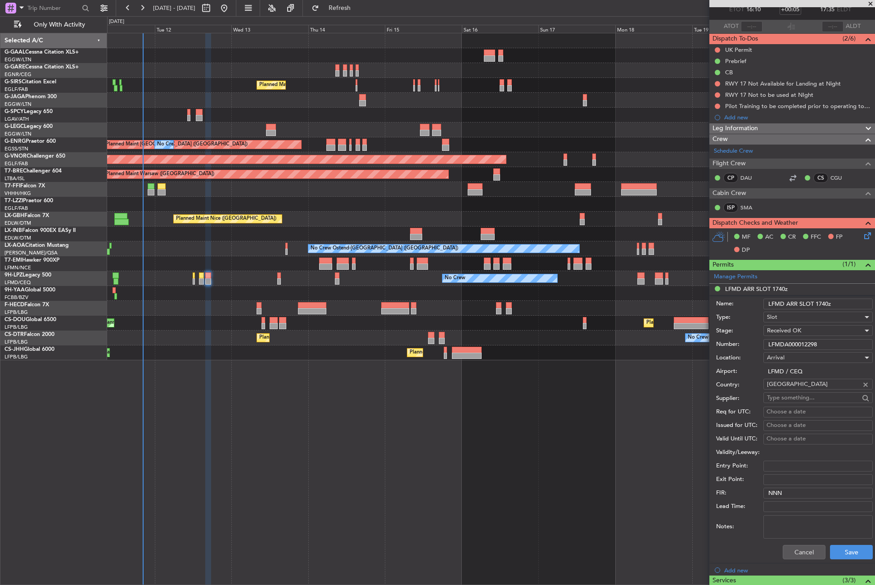
scroll to position [135, 0]
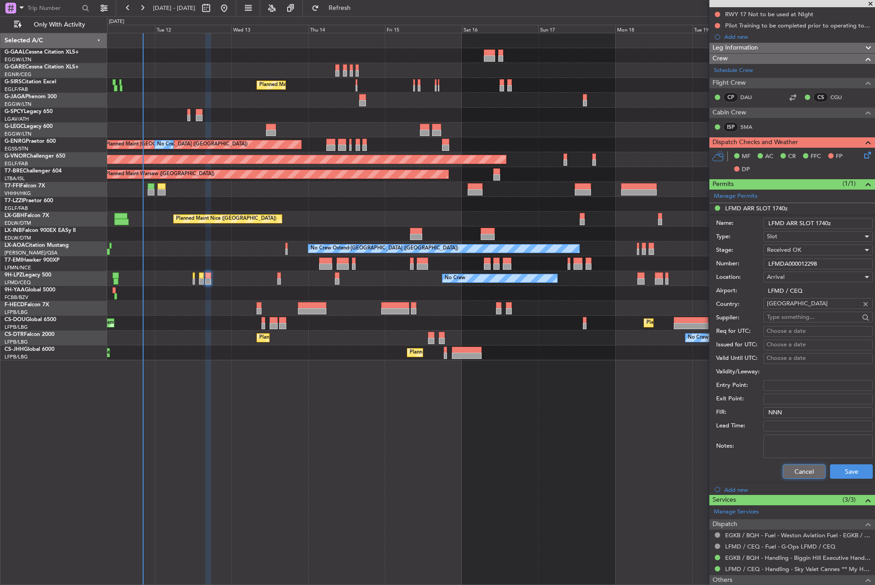
click at [793, 477] on button "Cancel" at bounding box center [804, 471] width 43 height 14
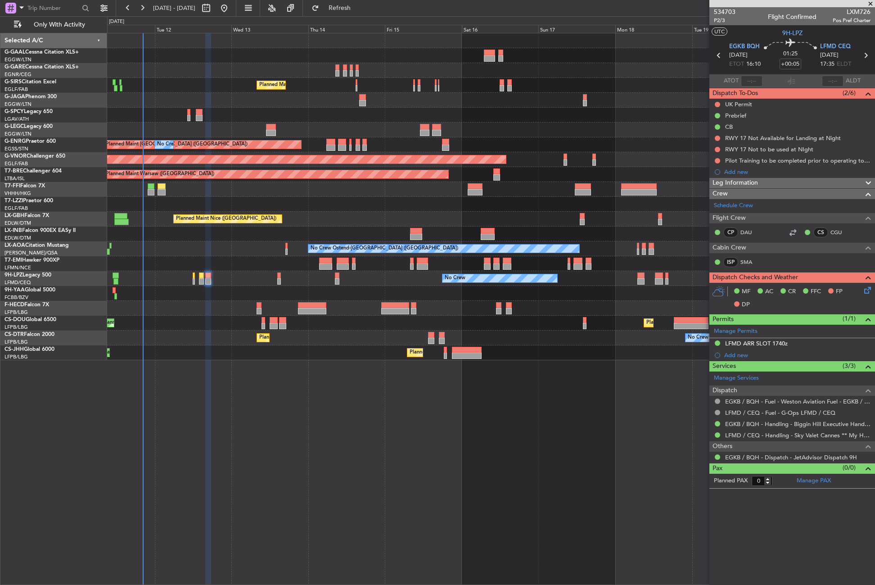
scroll to position [0, 0]
click at [734, 179] on span "Leg Information" at bounding box center [735, 183] width 45 height 10
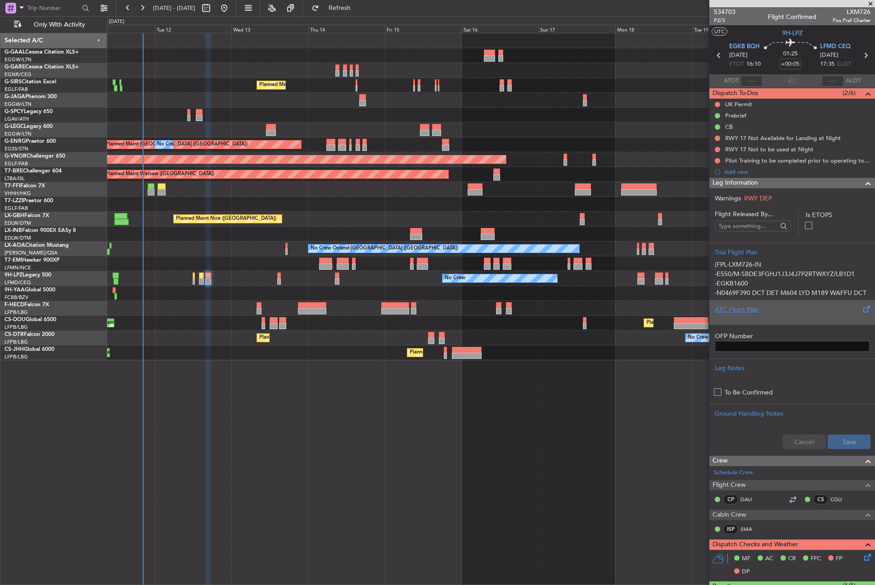
click at [744, 323] on div "ATC Flight Plan" at bounding box center [792, 312] width 166 height 24
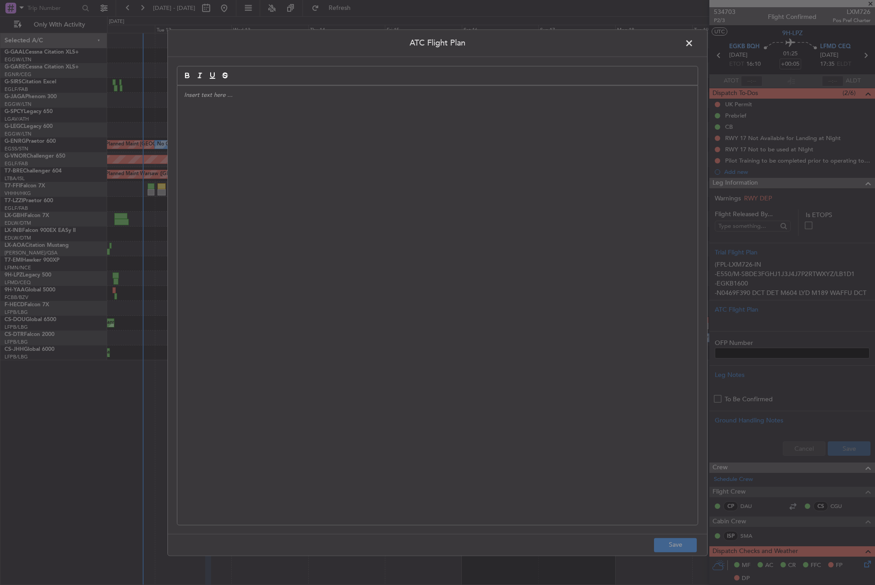
click at [203, 178] on div at bounding box center [437, 305] width 520 height 439
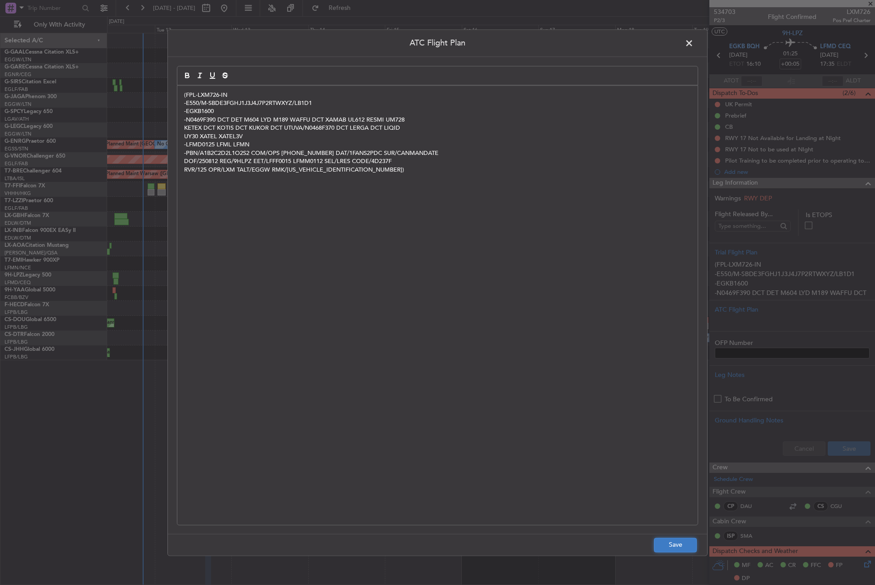
click at [665, 543] on button "Save" at bounding box center [675, 545] width 43 height 14
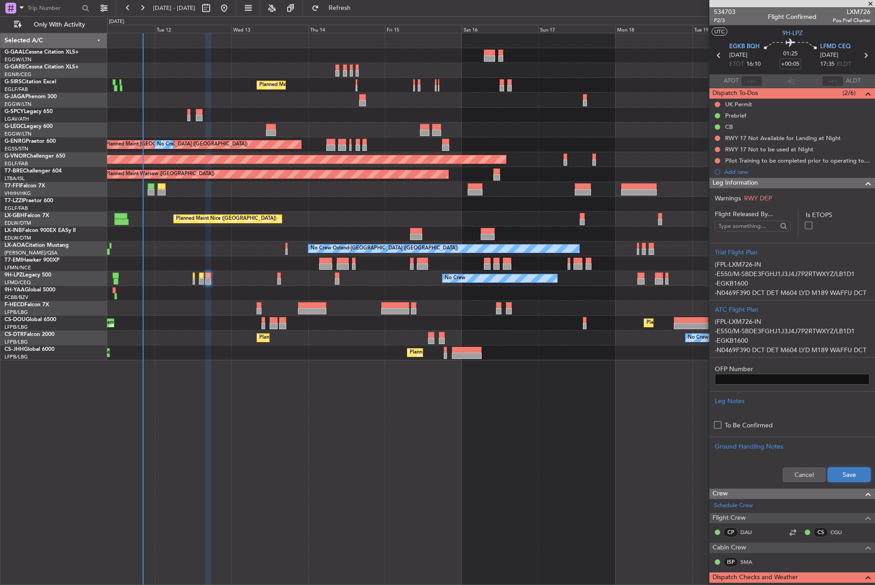
click at [841, 477] on button "Save" at bounding box center [849, 474] width 43 height 14
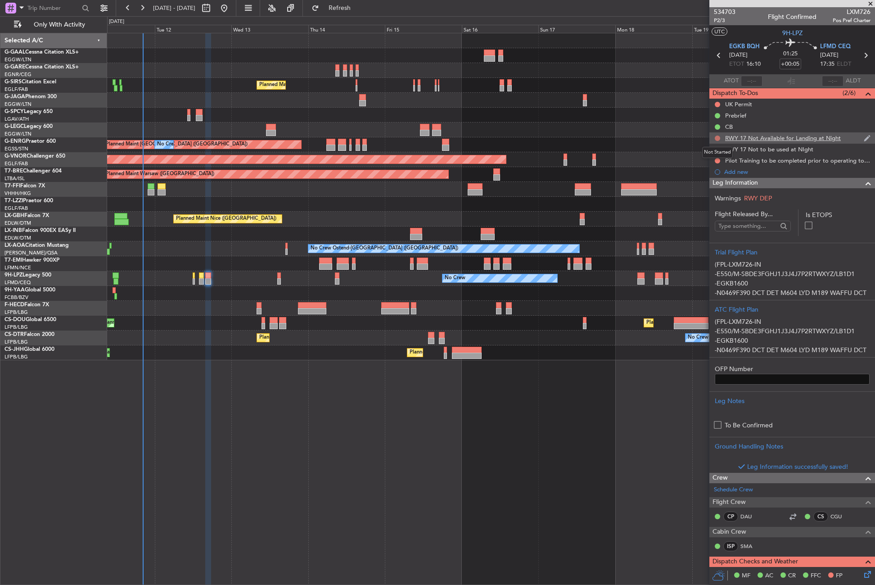
click at [718, 139] on button at bounding box center [717, 138] width 5 height 5
click at [709, 192] on span "Cancelled" at bounding box center [720, 191] width 26 height 9
click at [718, 151] on button at bounding box center [717, 149] width 5 height 5
click at [710, 207] on li "Cancelled" at bounding box center [718, 203] width 48 height 14
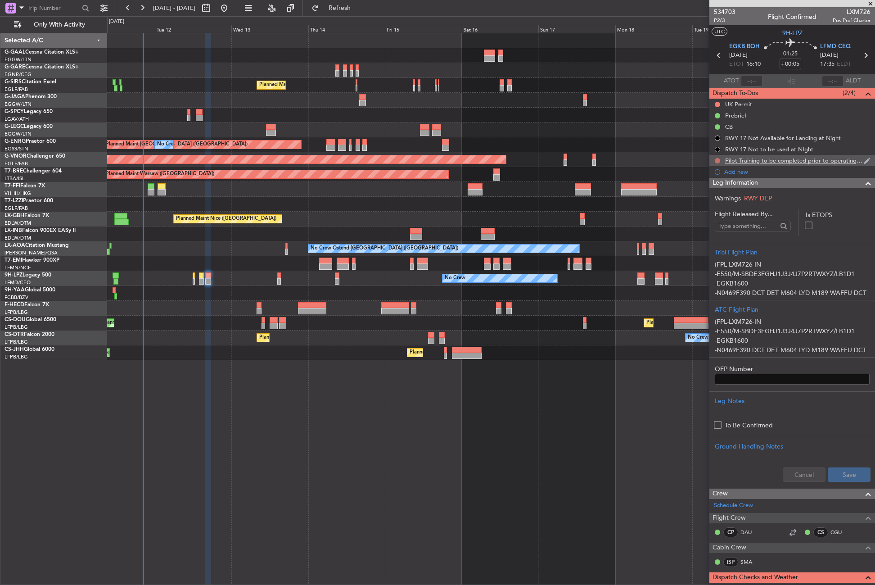
click at [717, 159] on button at bounding box center [717, 160] width 5 height 5
click at [713, 212] on span "Cancelled" at bounding box center [720, 213] width 26 height 9
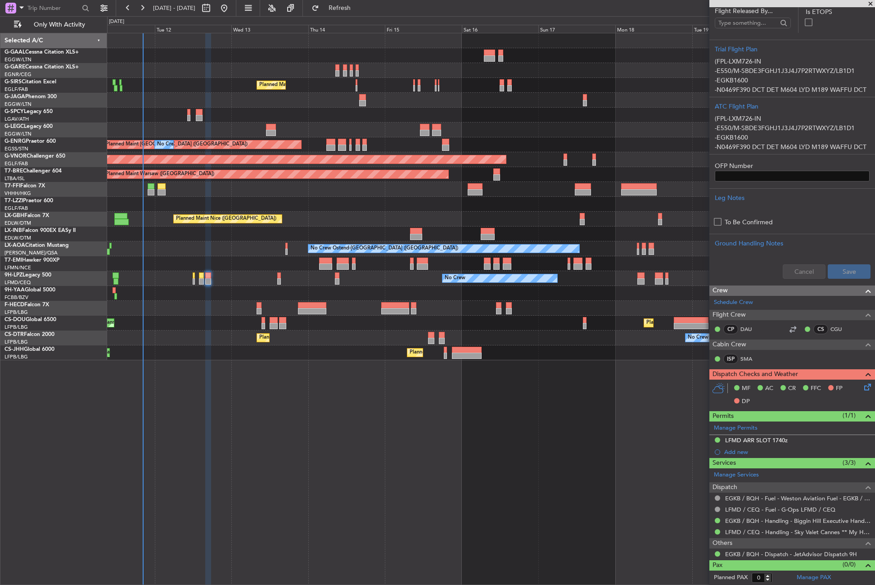
click at [863, 389] on icon at bounding box center [866, 385] width 7 height 7
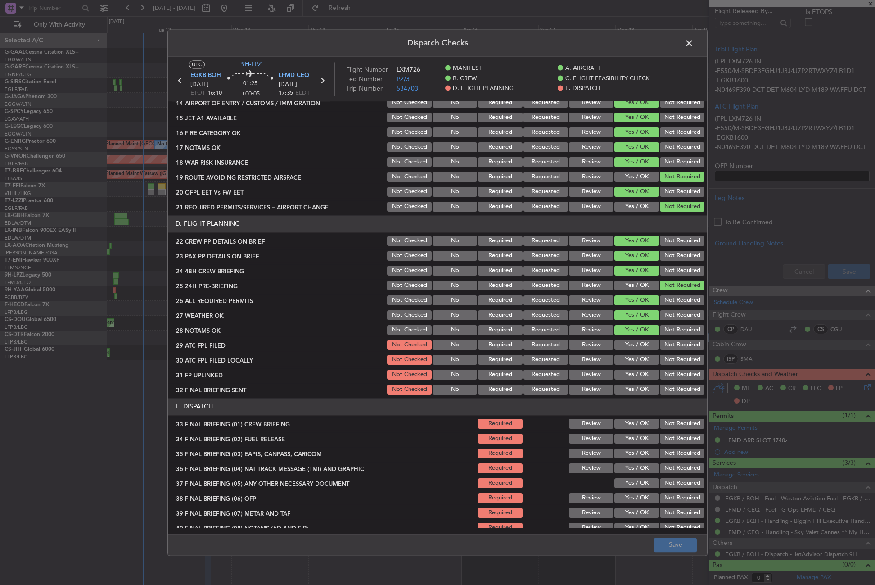
scroll to position [360, 0]
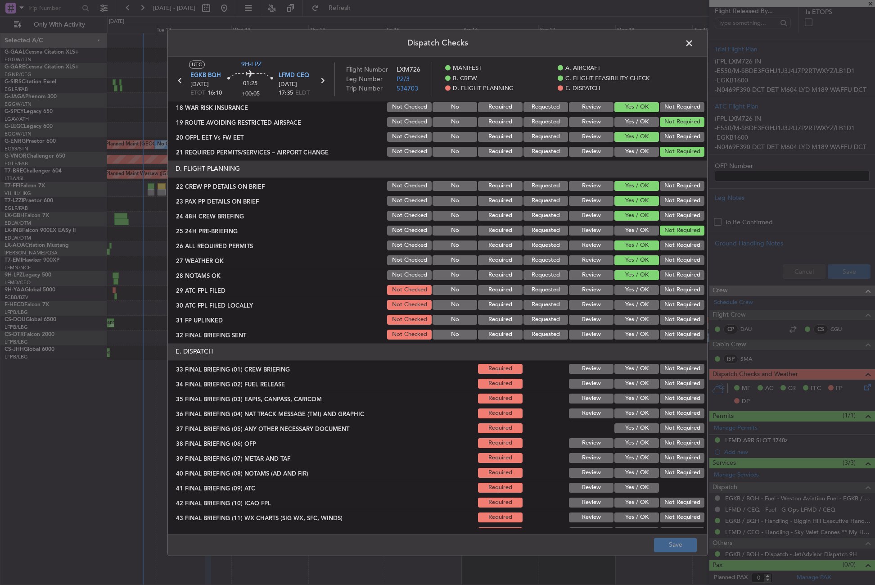
click at [637, 289] on button "Yes / OK" at bounding box center [637, 290] width 45 height 10
click at [664, 306] on button "Not Required" at bounding box center [682, 305] width 45 height 10
click at [619, 321] on button "Yes / OK" at bounding box center [637, 320] width 45 height 10
click at [673, 328] on div "Not Required" at bounding box center [681, 334] width 45 height 13
click at [667, 335] on button "Not Required" at bounding box center [682, 335] width 45 height 10
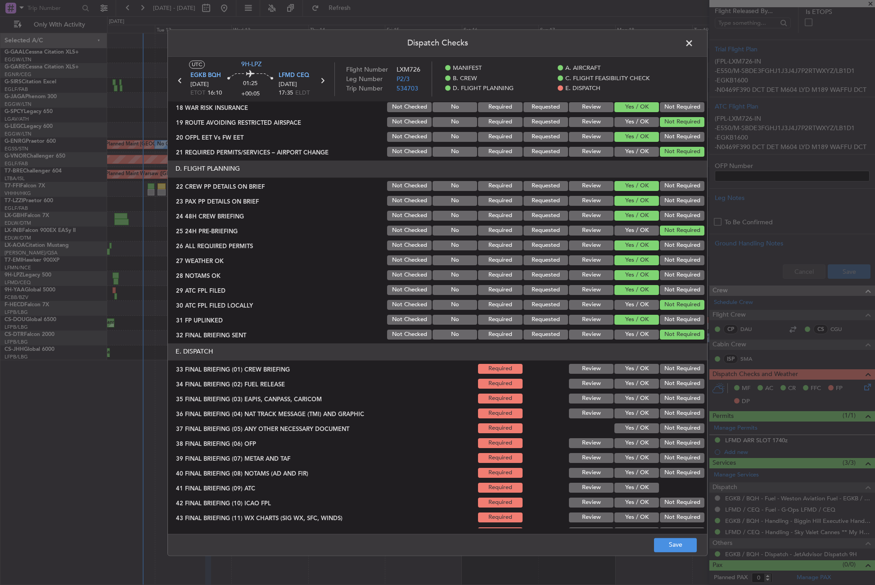
click at [633, 368] on button "Yes / OK" at bounding box center [637, 369] width 45 height 10
click at [630, 381] on button "Yes / OK" at bounding box center [637, 384] width 45 height 10
click at [646, 394] on button "Yes / OK" at bounding box center [637, 398] width 45 height 10
click at [661, 397] on button "Not Required" at bounding box center [682, 398] width 45 height 10
click at [660, 413] on button "Not Required" at bounding box center [682, 413] width 45 height 10
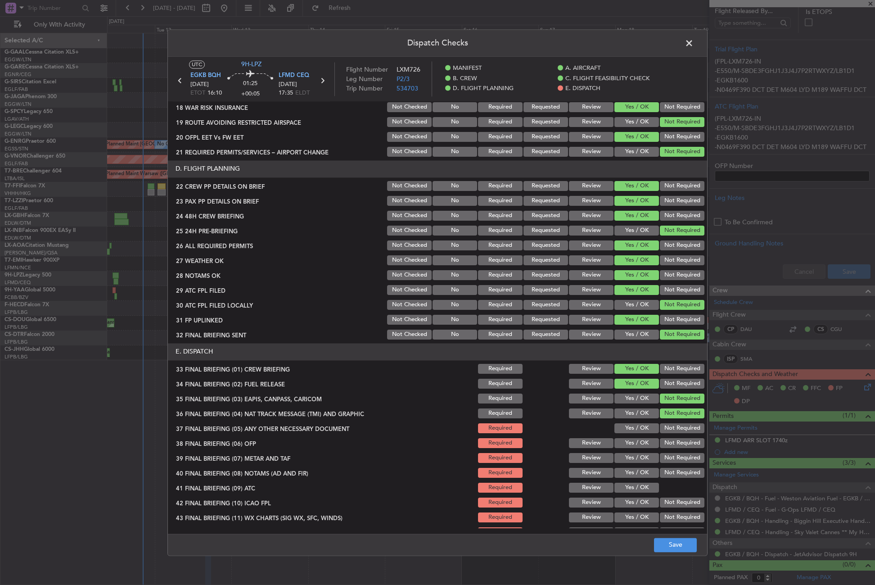
click at [638, 426] on button "Yes / OK" at bounding box center [637, 428] width 45 height 10
click at [632, 441] on button "Yes / OK" at bounding box center [637, 443] width 45 height 10
click at [630, 461] on button "Yes / OK" at bounding box center [637, 458] width 45 height 10
click at [625, 475] on button "Yes / OK" at bounding box center [637, 473] width 45 height 10
click at [623, 487] on button "Yes / OK" at bounding box center [637, 488] width 45 height 10
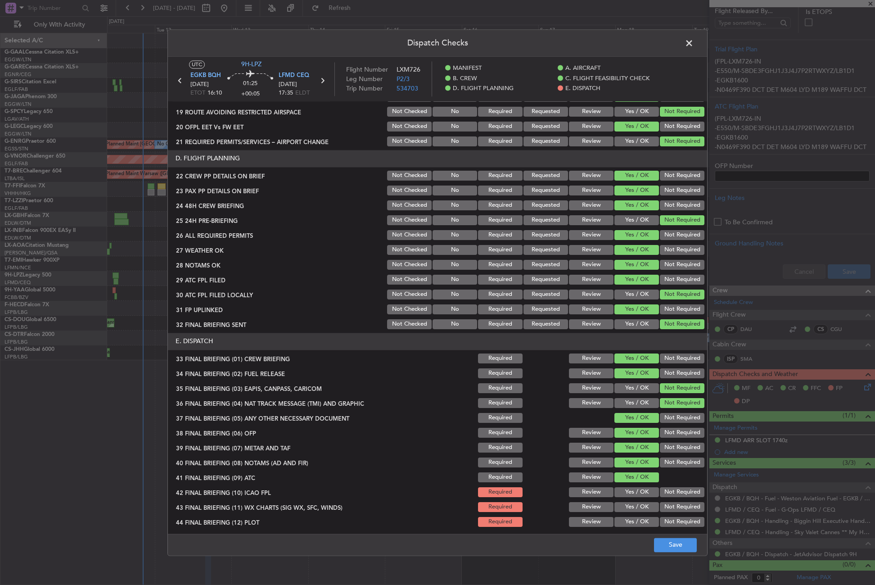
scroll to position [373, 0]
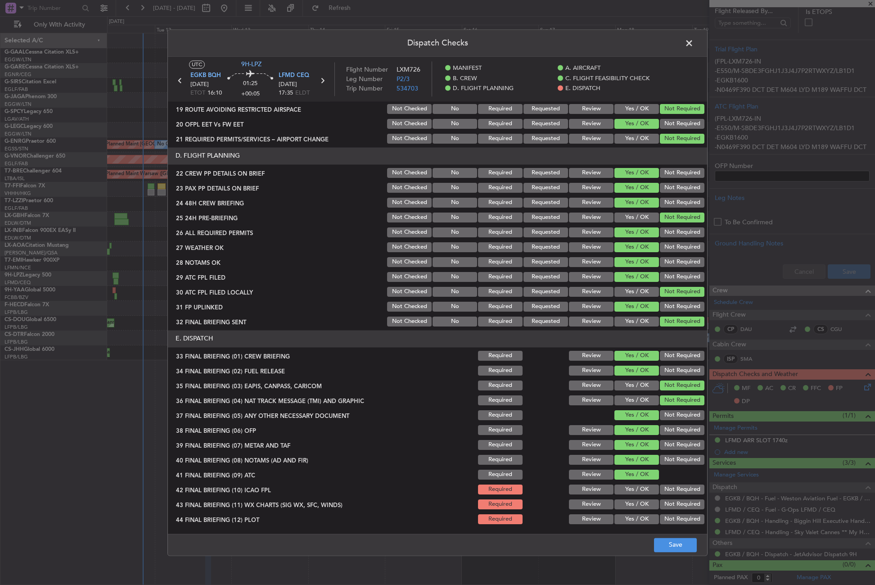
click at [671, 488] on button "Not Required" at bounding box center [682, 489] width 45 height 10
drag, startPoint x: 647, startPoint y: 503, endPoint x: 659, endPoint y: 517, distance: 17.6
click at [646, 503] on button "Yes / OK" at bounding box center [637, 504] width 45 height 10
click at [660, 517] on button "Not Required" at bounding box center [682, 519] width 45 height 10
click at [661, 534] on footer "Save" at bounding box center [437, 544] width 539 height 22
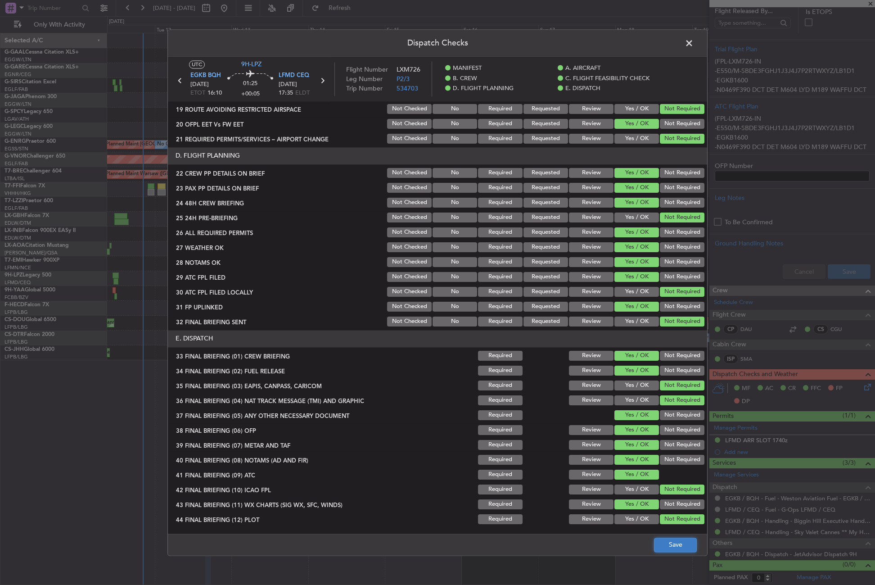
click at [662, 541] on button "Save" at bounding box center [675, 545] width 43 height 14
click at [694, 44] on span at bounding box center [694, 45] width 0 height 18
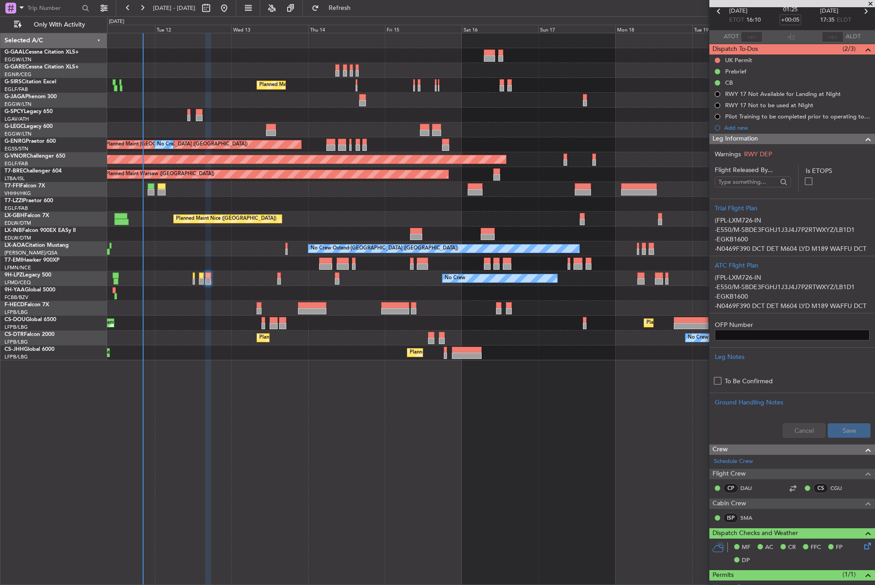
scroll to position [0, 0]
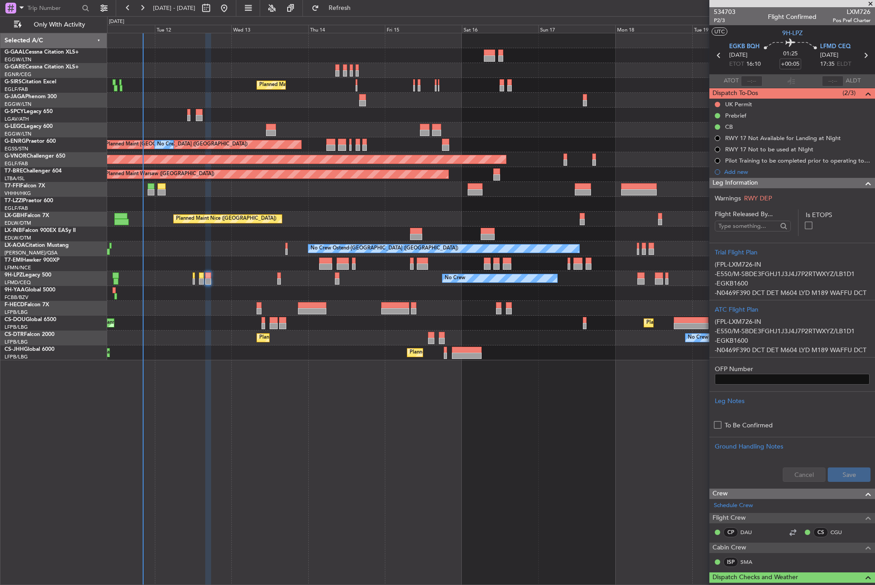
click at [742, 184] on span "Leg Information" at bounding box center [735, 183] width 45 height 10
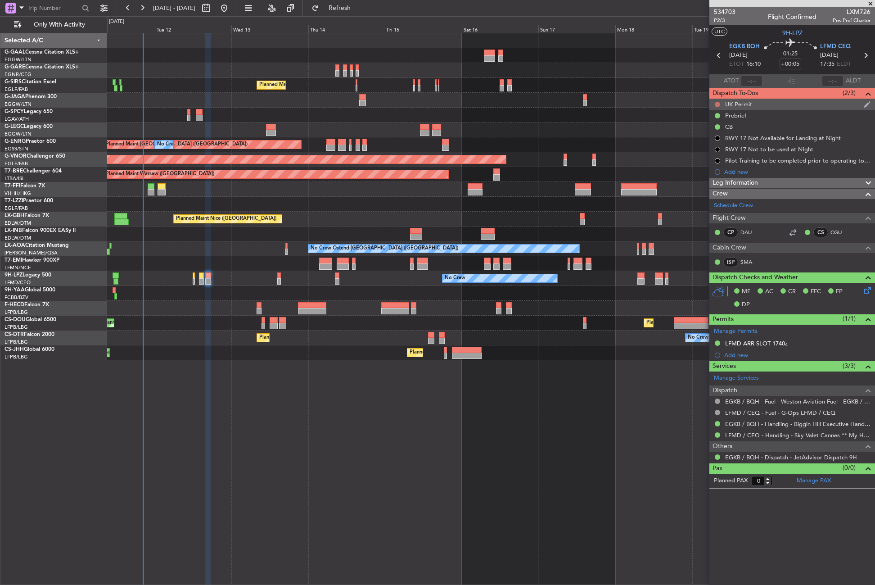
click at [717, 104] on button at bounding box center [717, 104] width 5 height 5
click at [711, 153] on li "Cancelled" at bounding box center [718, 158] width 48 height 14
click at [548, 447] on div "No Crew Planned Maint [GEOGRAPHIC_DATA] ([GEOGRAPHIC_DATA]) A/C Unavailable [GE…" at bounding box center [491, 309] width 768 height 552
click at [555, 444] on div "No Crew Planned Maint [GEOGRAPHIC_DATA] ([GEOGRAPHIC_DATA]) A/C Unavailable [GE…" at bounding box center [491, 309] width 768 height 552
click at [393, 487] on div "No Crew Planned Maint [GEOGRAPHIC_DATA] ([GEOGRAPHIC_DATA]) A/C Unavailable [GE…" at bounding box center [491, 309] width 768 height 552
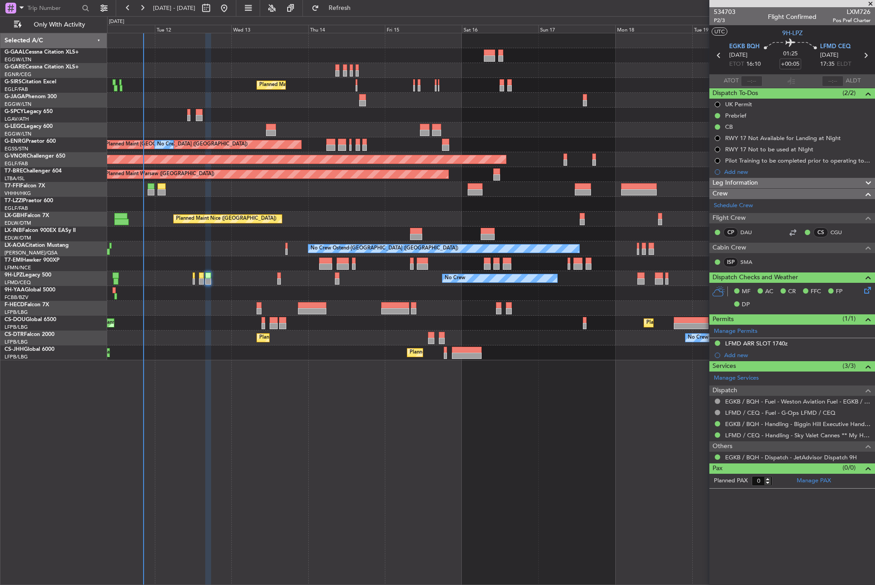
click at [320, 554] on div "No Crew Planned Maint [GEOGRAPHIC_DATA] ([GEOGRAPHIC_DATA]) A/C Unavailable [GE…" at bounding box center [491, 309] width 768 height 552
click at [720, 22] on span "P2/3" at bounding box center [725, 21] width 22 height 8
click at [346, 2] on button "Refreshing..." at bounding box center [334, 8] width 54 height 14
click at [377, 540] on div "No Crew Planned Maint [GEOGRAPHIC_DATA] ([GEOGRAPHIC_DATA]) A/C Unavailable [GE…" at bounding box center [491, 309] width 768 height 552
click at [339, 5] on button "Refresh" at bounding box center [334, 8] width 54 height 14
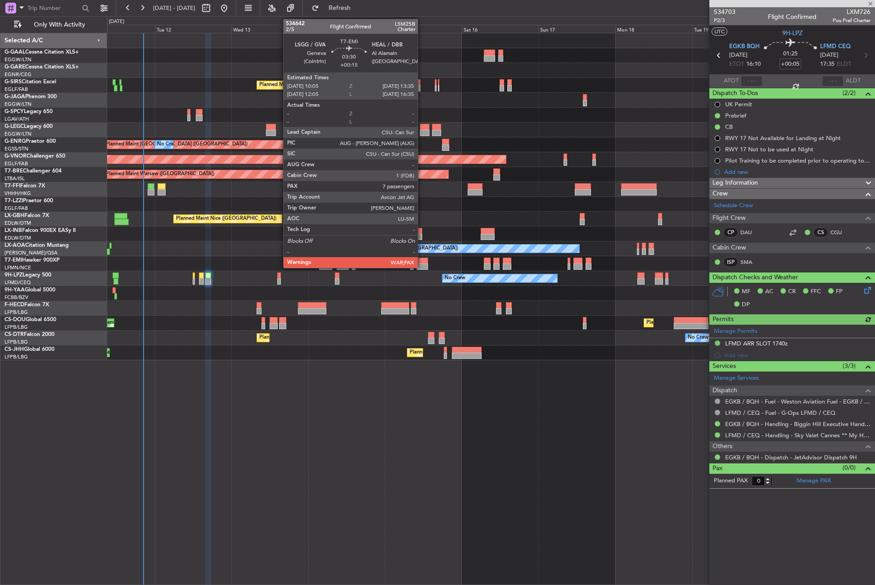
click at [422, 265] on div at bounding box center [422, 266] width 11 height 6
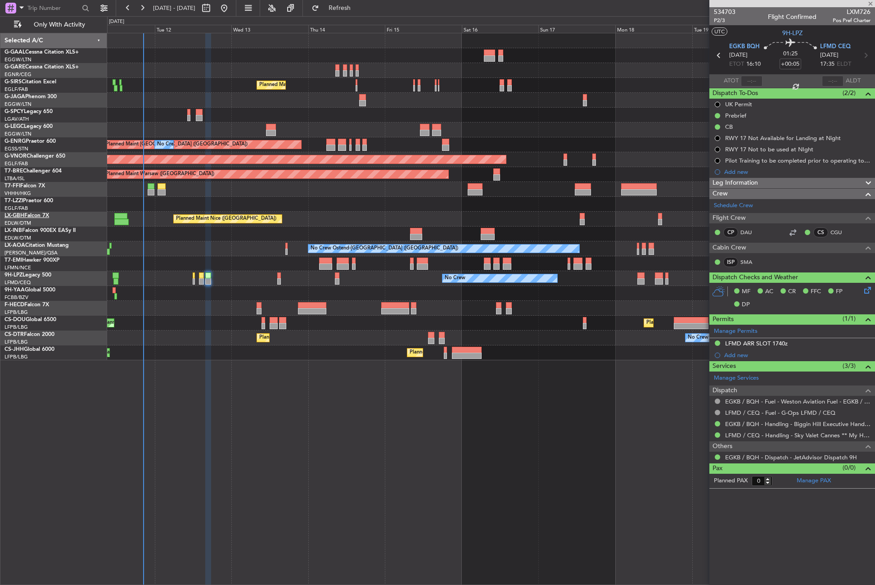
type input "+00:15"
type input "7"
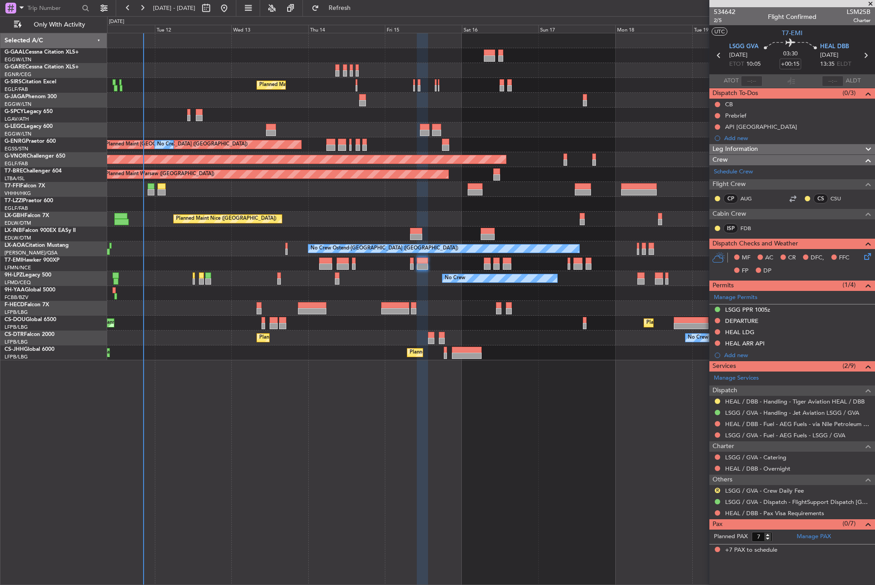
click at [302, 462] on div "No Crew Planned Maint [GEOGRAPHIC_DATA] ([GEOGRAPHIC_DATA]) A/C Unavailable [GE…" at bounding box center [491, 309] width 768 height 552
click at [359, 9] on span "Refresh" at bounding box center [340, 8] width 38 height 6
click at [419, 484] on div at bounding box center [422, 309] width 11 height 552
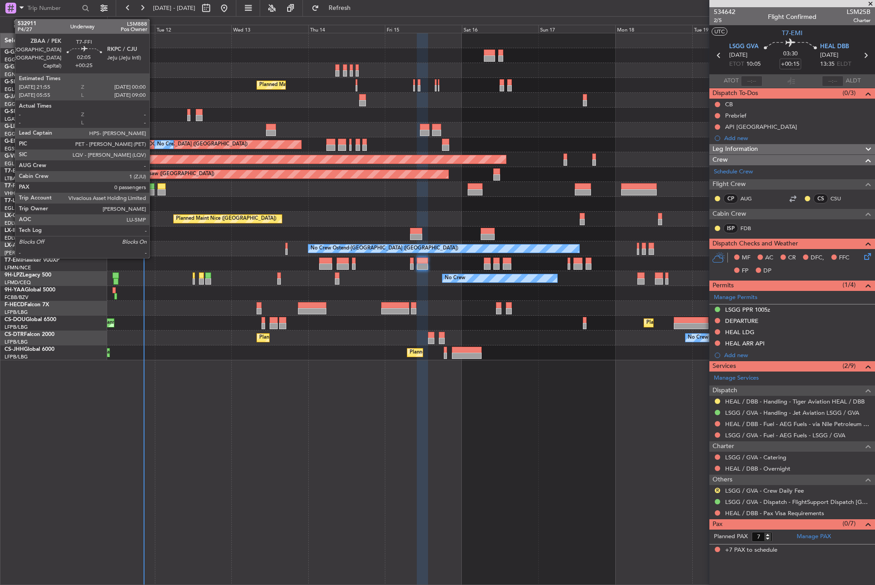
click at [154, 187] on div at bounding box center [151, 186] width 7 height 6
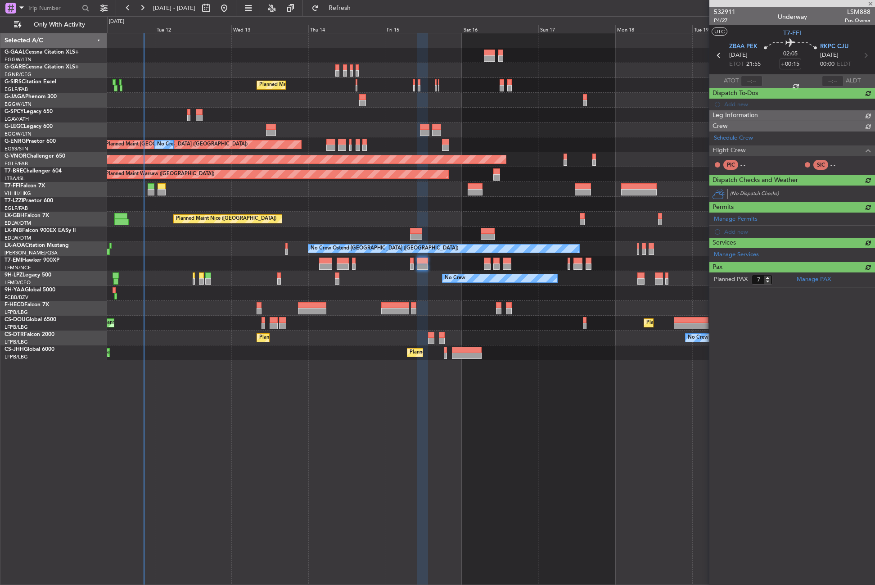
type input "+00:25"
type input "0"
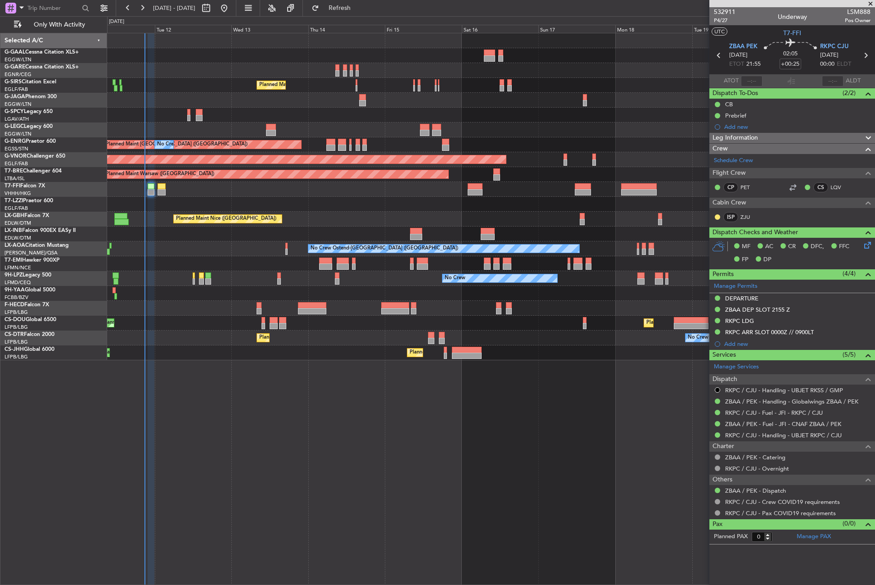
click at [257, 204] on div at bounding box center [491, 204] width 768 height 15
click at [359, 11] on span "Refresh" at bounding box center [340, 8] width 38 height 6
click at [262, 499] on div "No Crew Planned Maint [GEOGRAPHIC_DATA] ([GEOGRAPHIC_DATA]) A/C Unavailable [GE…" at bounding box center [491, 309] width 768 height 552
click at [348, 12] on button "Refresh" at bounding box center [334, 8] width 54 height 14
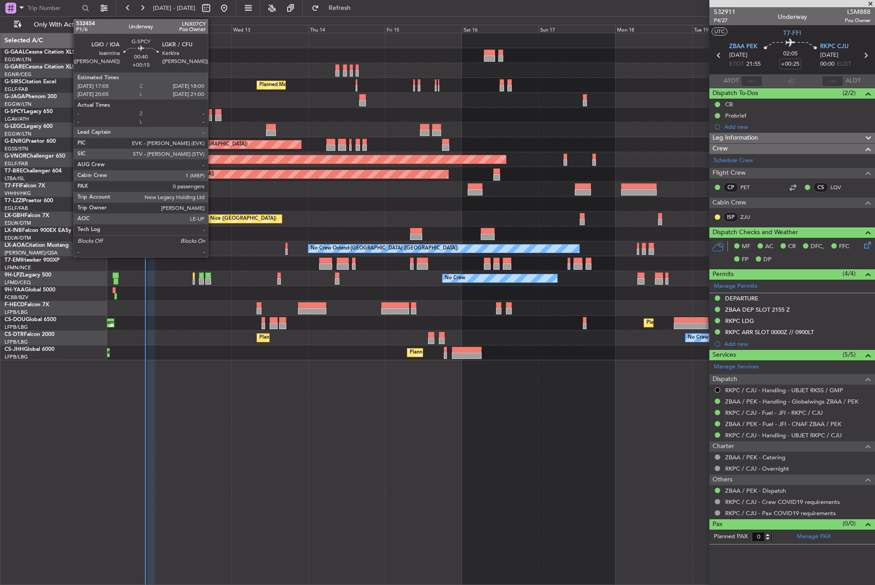
click at [212, 115] on div at bounding box center [210, 118] width 3 height 6
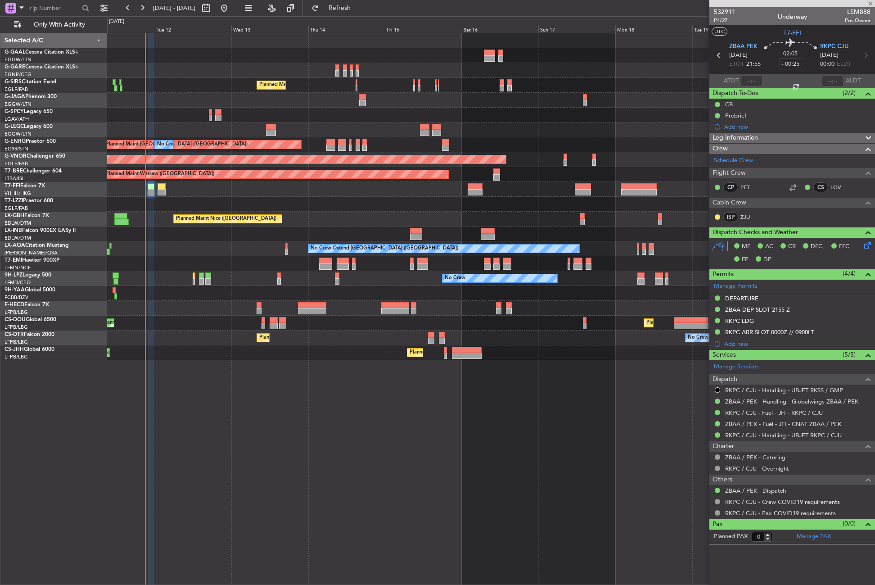
type input "+00:15"
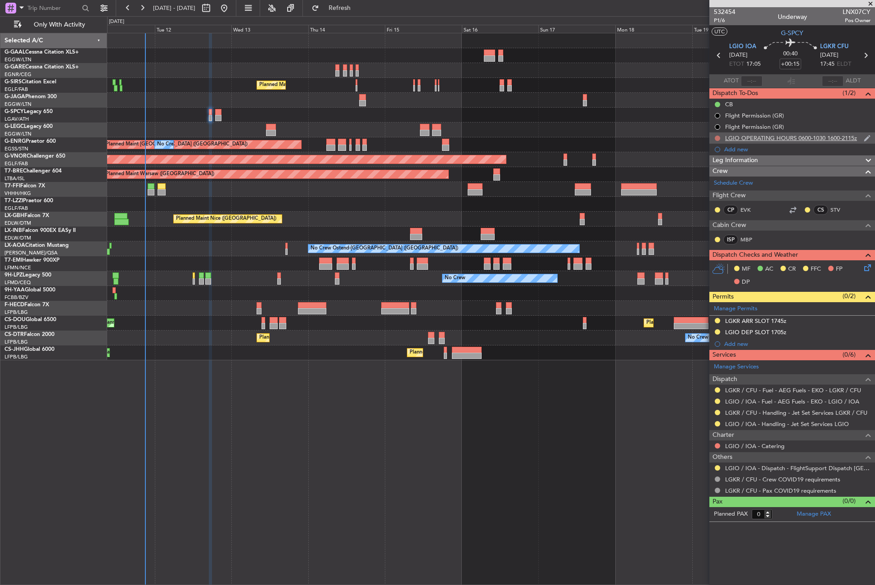
click at [716, 136] on button at bounding box center [717, 138] width 5 height 5
click at [711, 180] on span "Completed" at bounding box center [722, 177] width 30 height 9
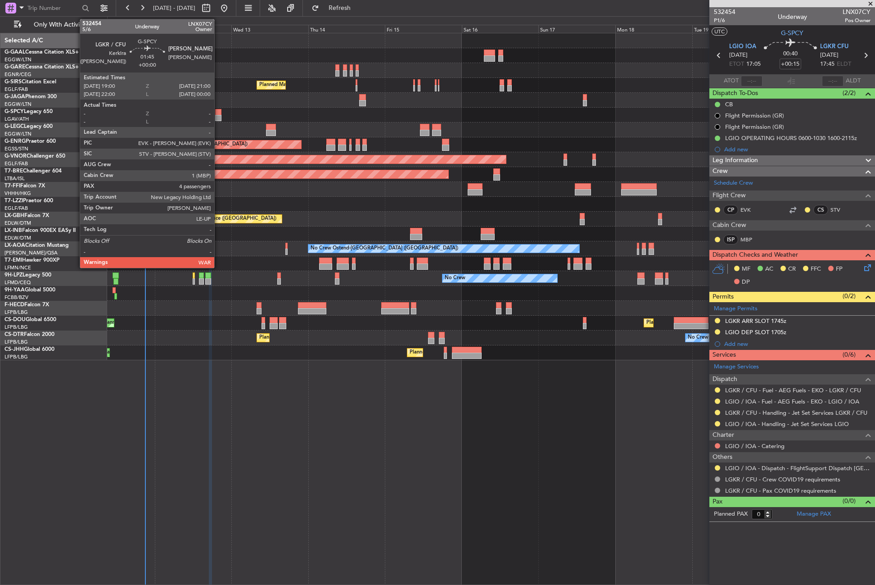
click at [218, 113] on div at bounding box center [218, 112] width 7 height 6
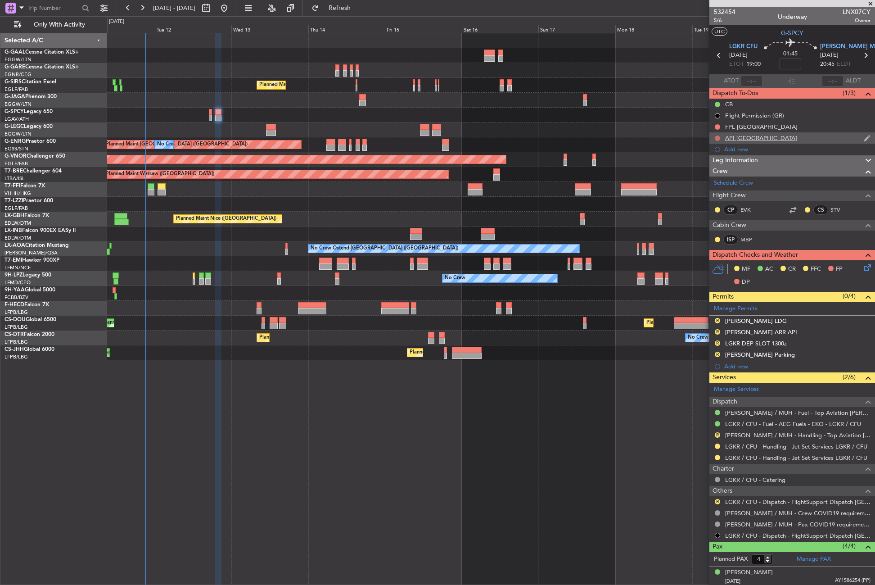
click at [718, 138] on button at bounding box center [717, 138] width 5 height 5
click at [709, 194] on span "Cancelled" at bounding box center [720, 191] width 26 height 9
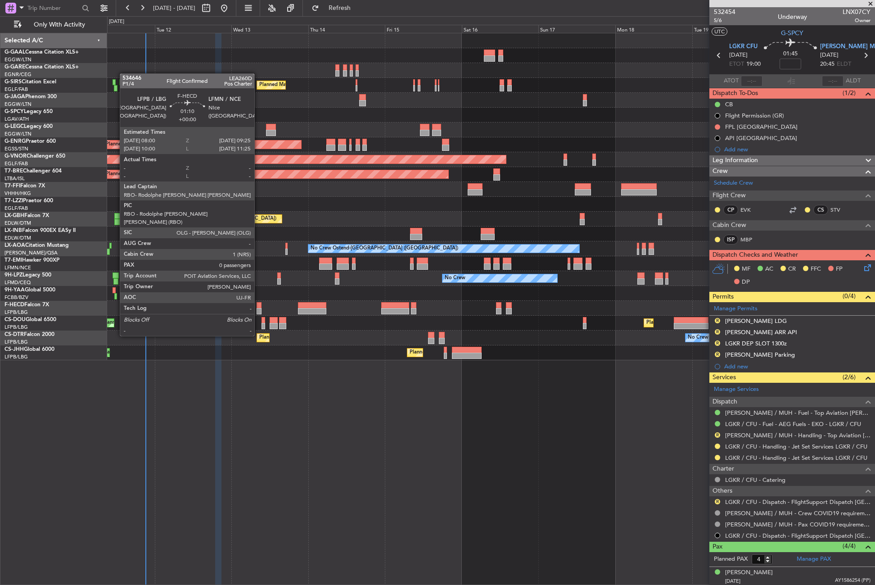
click at [258, 311] on div at bounding box center [259, 311] width 5 height 6
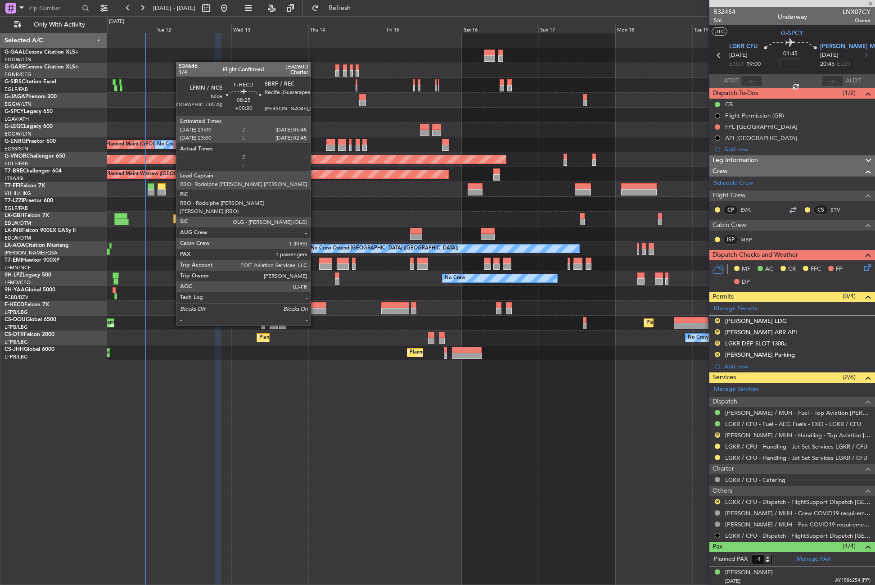
type input "0"
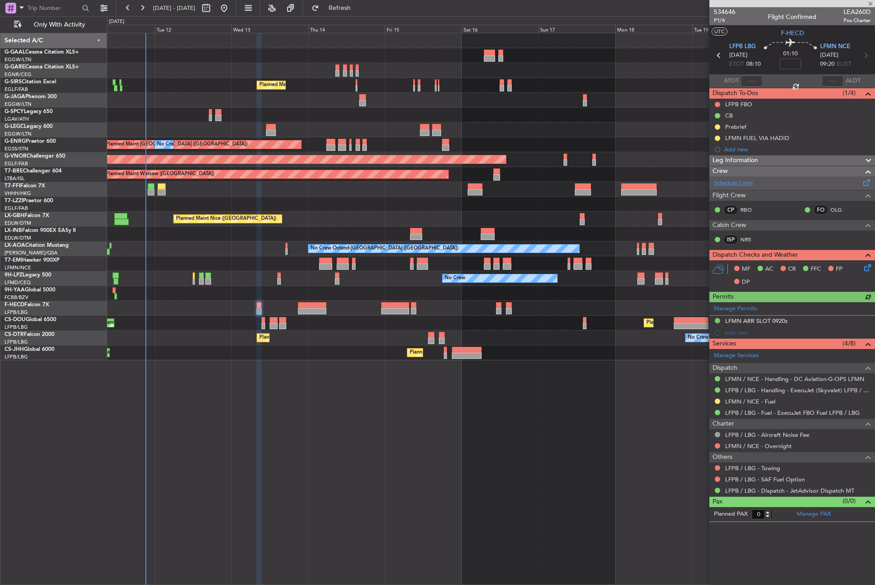
click at [732, 185] on link "Schedule Crew" at bounding box center [733, 183] width 39 height 9
click at [354, 10] on span "Refresh" at bounding box center [340, 8] width 38 height 6
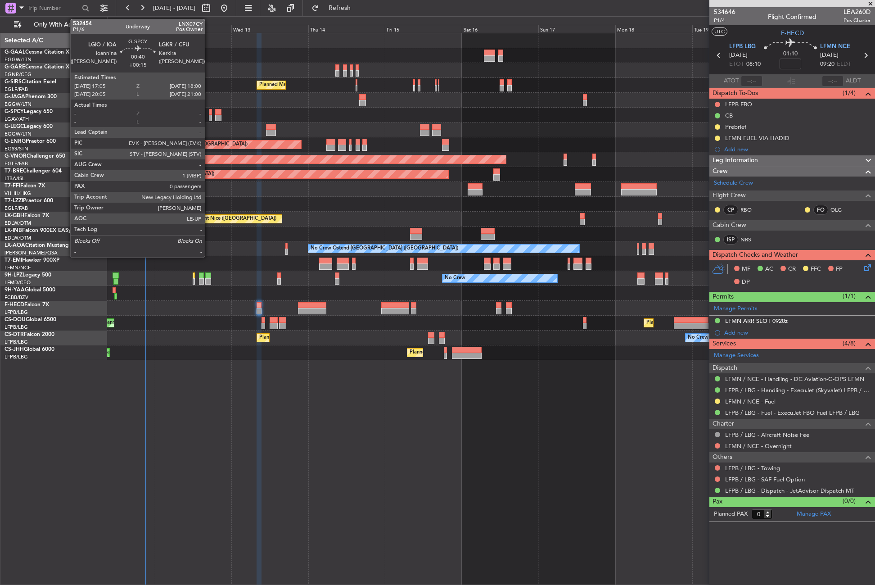
click at [209, 115] on div at bounding box center [210, 118] width 3 height 6
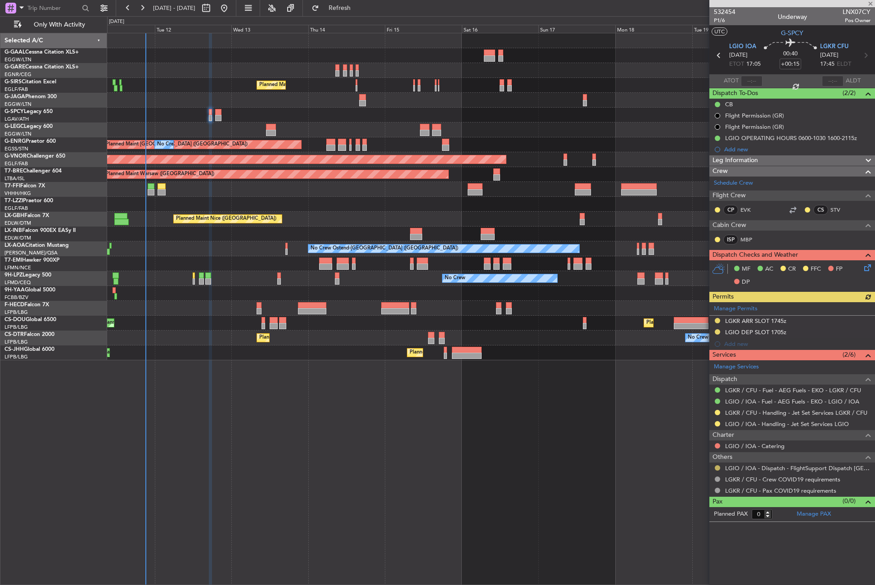
click at [715, 468] on button at bounding box center [717, 467] width 5 height 5
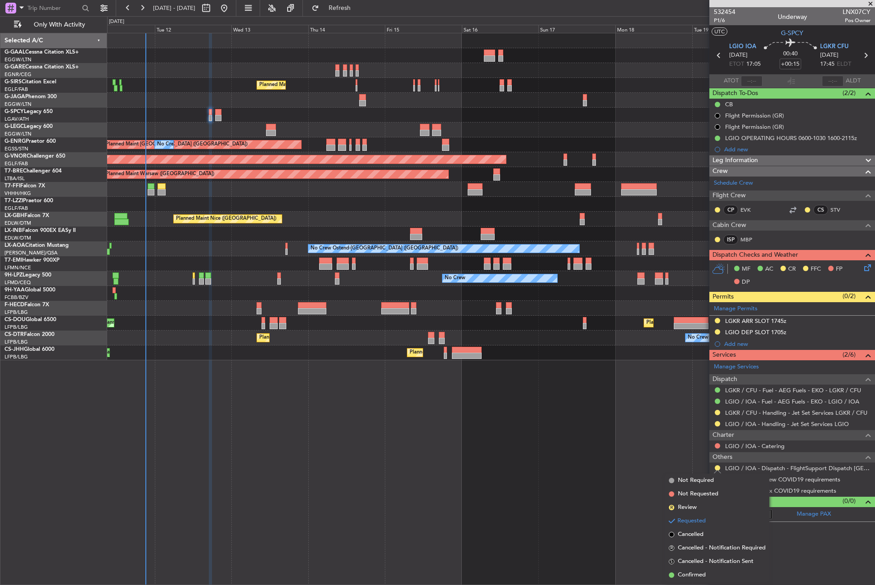
drag, startPoint x: 683, startPoint y: 572, endPoint x: 628, endPoint y: 544, distance: 61.2
click at [683, 572] on span "Confirmed" at bounding box center [692, 574] width 28 height 9
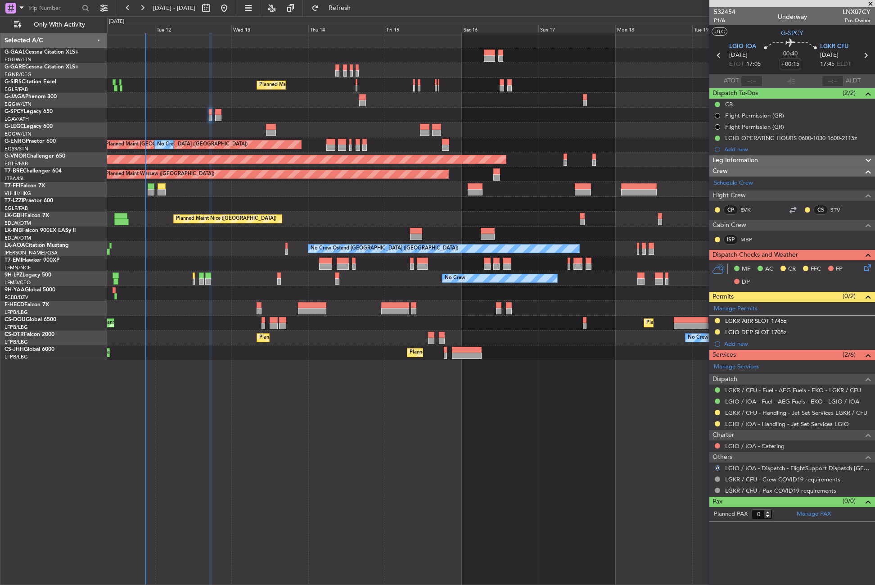
click at [562, 506] on div "No Crew Planned Maint [GEOGRAPHIC_DATA] ([GEOGRAPHIC_DATA]) A/C Unavailable [GE…" at bounding box center [491, 309] width 768 height 552
click at [229, 408] on div "No Crew Planned Maint [GEOGRAPHIC_DATA] ([GEOGRAPHIC_DATA]) A/C Unavailable [GE…" at bounding box center [491, 309] width 768 height 552
click at [280, 458] on div "No Crew Planned Maint [GEOGRAPHIC_DATA] ([GEOGRAPHIC_DATA]) A/C Unavailable [GE…" at bounding box center [491, 309] width 768 height 552
click at [238, 447] on div "No Crew Planned Maint [GEOGRAPHIC_DATA] ([GEOGRAPHIC_DATA]) A/C Unavailable [GE…" at bounding box center [491, 309] width 768 height 552
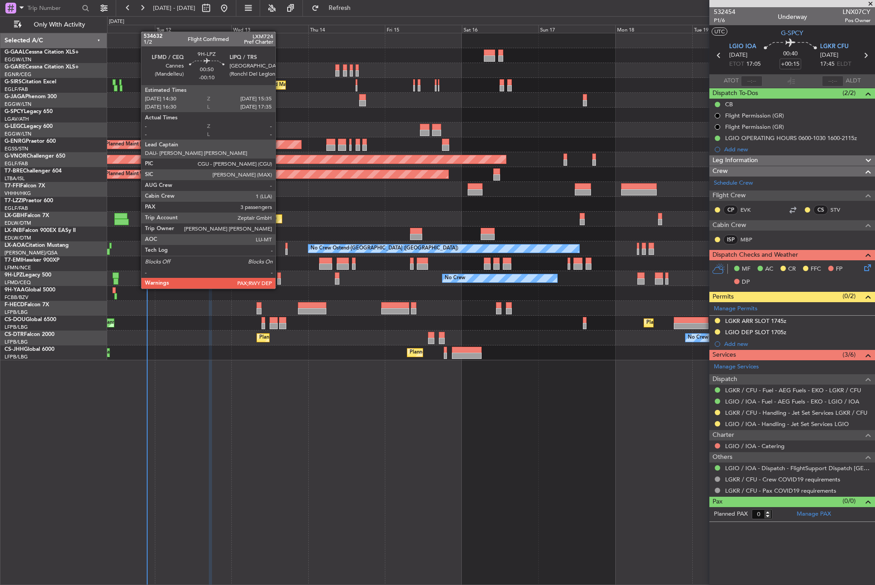
click at [280, 280] on div at bounding box center [279, 281] width 4 height 6
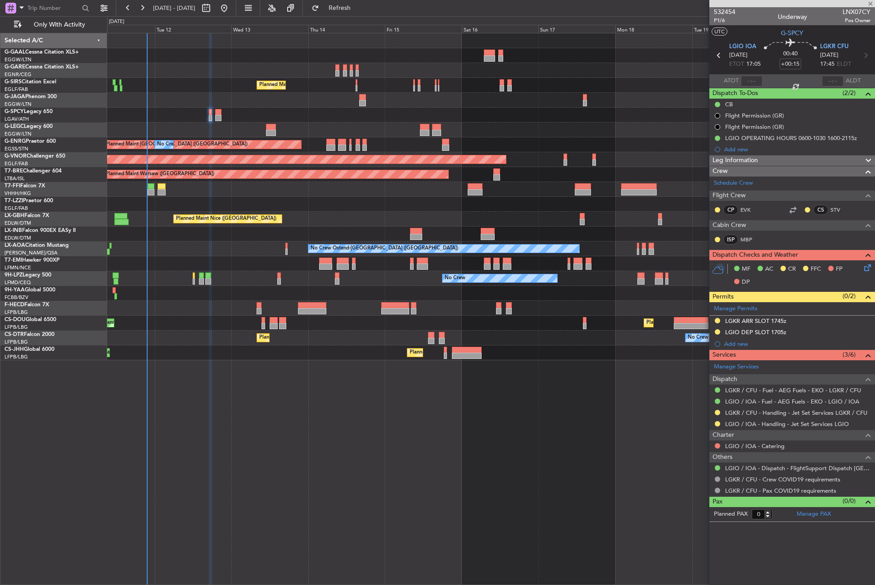
type input "-00:10"
type input "3"
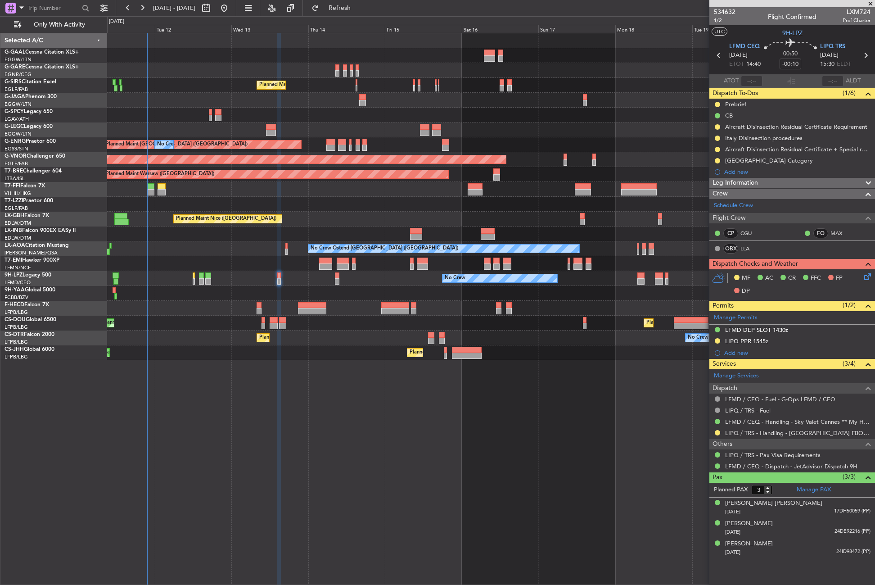
click at [329, 370] on div "No Crew Planned Maint [GEOGRAPHIC_DATA] ([GEOGRAPHIC_DATA]) A/C Unavailable [GE…" at bounding box center [491, 309] width 768 height 552
click at [397, 465] on div "No Crew Planned Maint [GEOGRAPHIC_DATA] ([GEOGRAPHIC_DATA]) A/C Unavailable [GE…" at bounding box center [491, 309] width 768 height 552
click at [390, 465] on div "No Crew Planned Maint [GEOGRAPHIC_DATA] ([GEOGRAPHIC_DATA]) A/C Unavailable [GE…" at bounding box center [491, 309] width 768 height 552
click at [164, 439] on div "No Crew Planned Maint [GEOGRAPHIC_DATA] ([GEOGRAPHIC_DATA]) A/C Unavailable [GE…" at bounding box center [491, 309] width 768 height 552
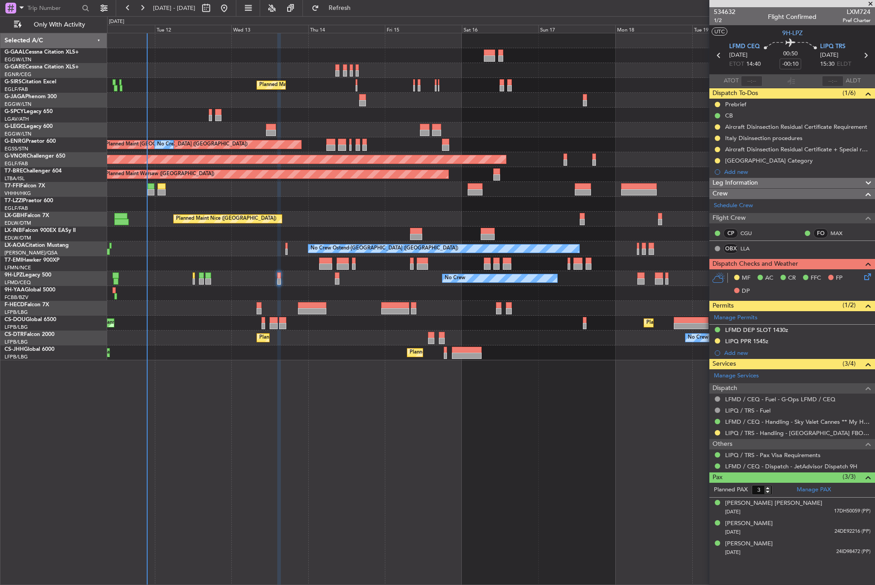
click at [184, 432] on div "No Crew Planned Maint [GEOGRAPHIC_DATA] ([GEOGRAPHIC_DATA]) A/C Unavailable [GE…" at bounding box center [491, 309] width 768 height 552
click at [304, 385] on div "No Crew Planned Maint [GEOGRAPHIC_DATA] ([GEOGRAPHIC_DATA]) A/C Unavailable [GE…" at bounding box center [491, 309] width 768 height 552
click at [717, 160] on button at bounding box center [717, 160] width 5 height 5
click at [714, 205] on li "Completed" at bounding box center [718, 201] width 48 height 14
click at [731, 174] on div "Add new" at bounding box center [793, 172] width 138 height 8
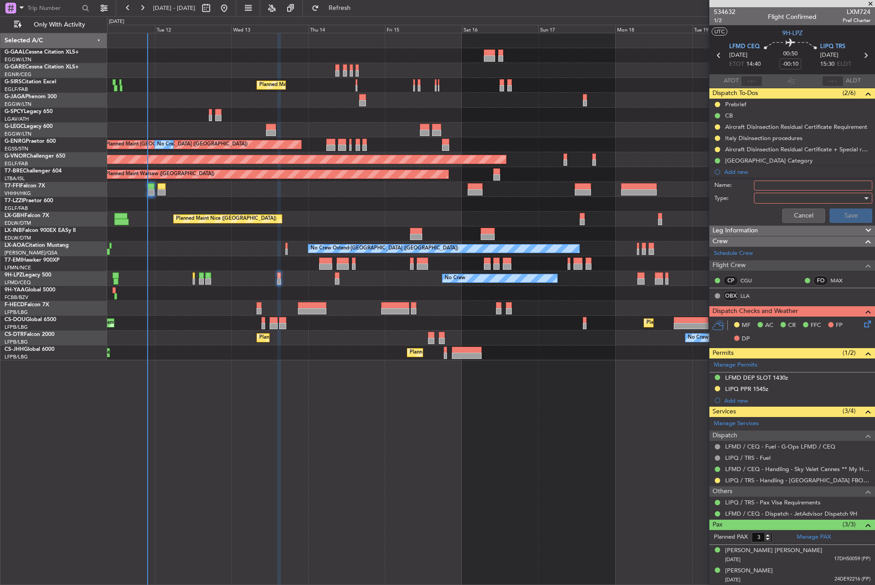
click at [774, 187] on input "Name:" at bounding box center [813, 186] width 118 height 10
type input "LIPH BACK UP CONFIRMED"
click at [768, 196] on div at bounding box center [810, 198] width 105 height 14
click at [772, 217] on span "Generic" at bounding box center [808, 217] width 105 height 14
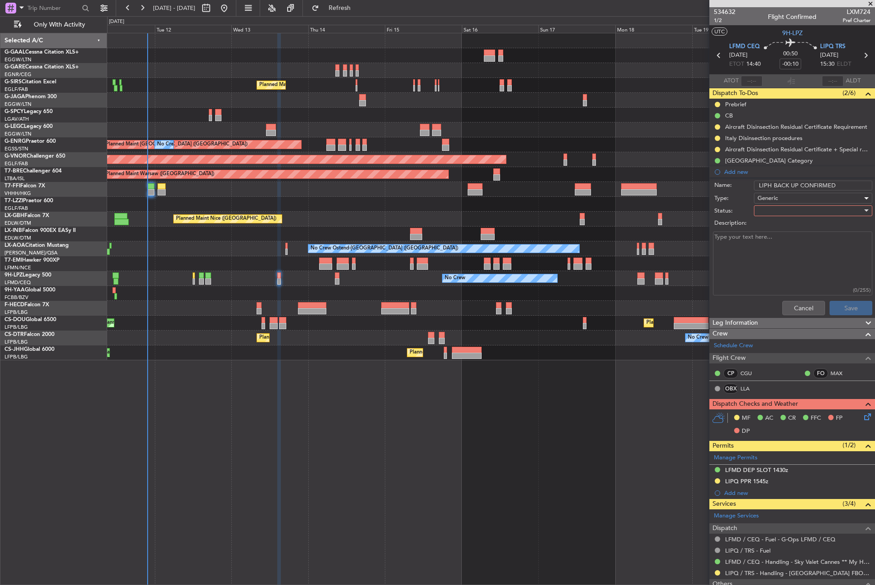
click at [768, 214] on div at bounding box center [810, 211] width 105 height 14
click at [768, 250] on span "Completed" at bounding box center [808, 256] width 105 height 14
click at [831, 312] on button "Save" at bounding box center [851, 308] width 43 height 14
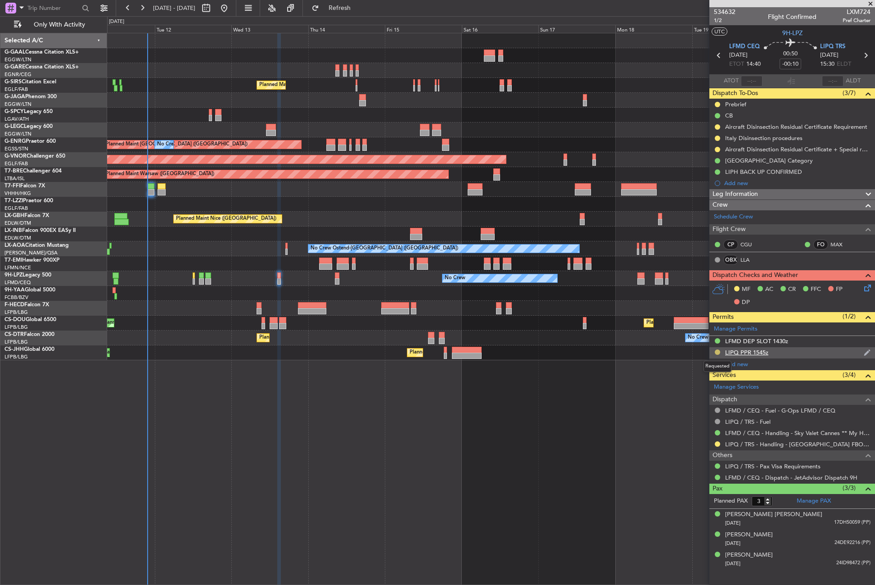
click at [716, 350] on button at bounding box center [717, 351] width 5 height 5
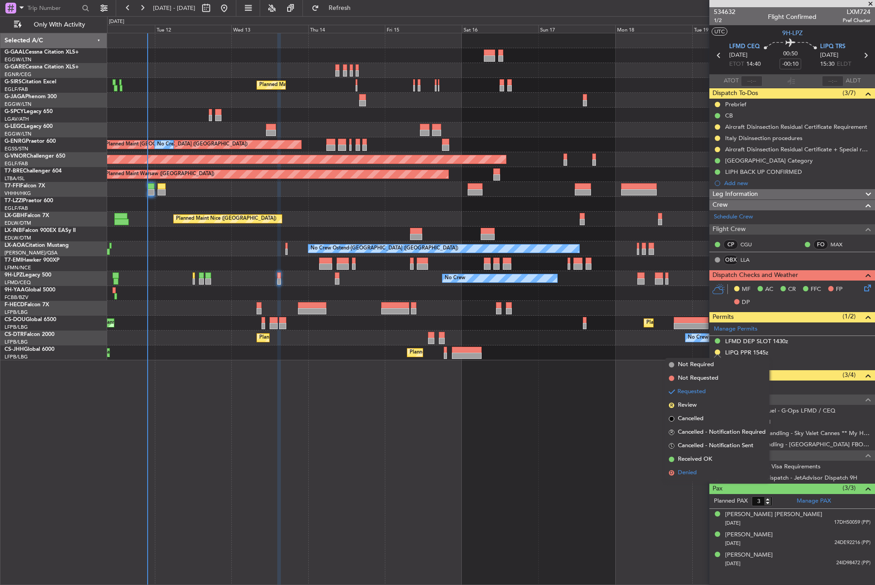
click at [690, 472] on span "Denied" at bounding box center [687, 472] width 19 height 9
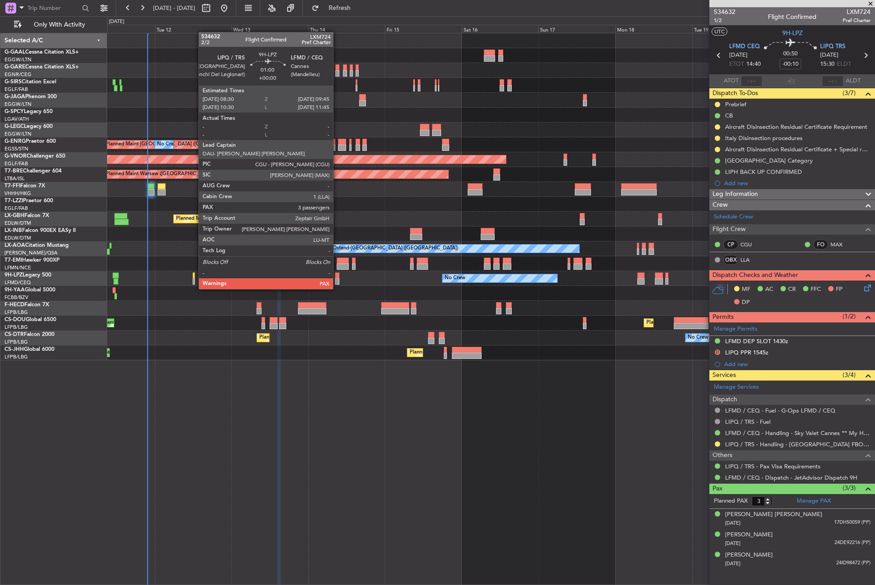
click at [337, 280] on div at bounding box center [337, 281] width 4 height 6
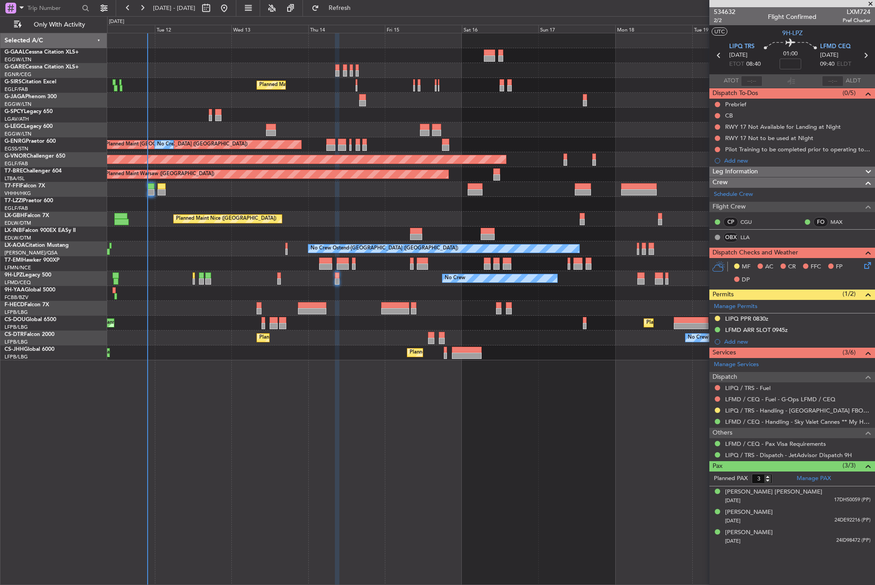
drag, startPoint x: 717, startPoint y: 317, endPoint x: 716, endPoint y: 326, distance: 9.5
click at [717, 317] on button at bounding box center [717, 318] width 5 height 5
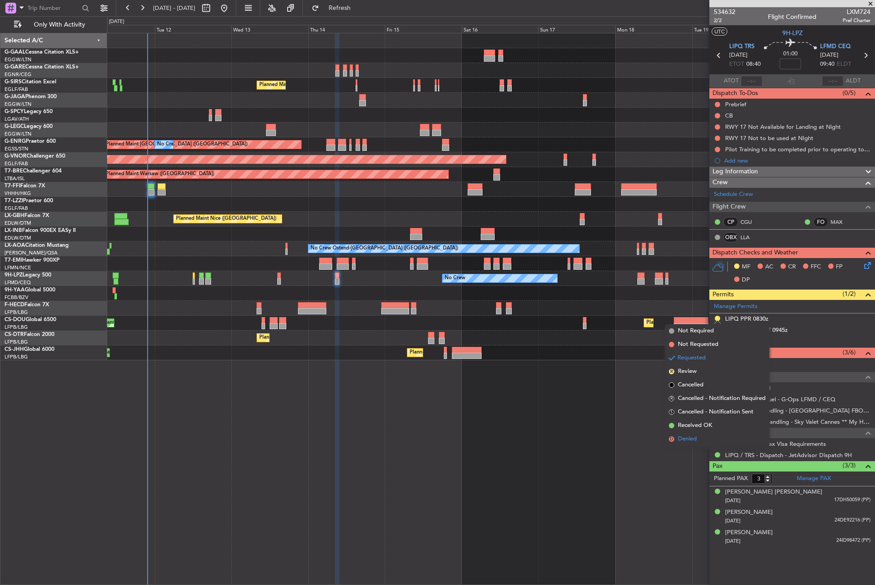
click at [684, 440] on span "Denied" at bounding box center [687, 438] width 19 height 9
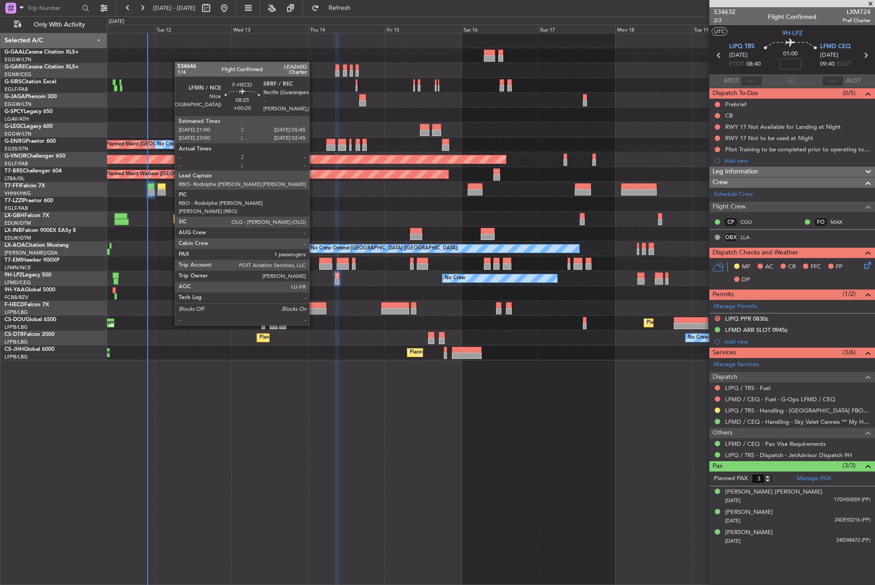
click at [313, 308] on div at bounding box center [312, 311] width 28 height 6
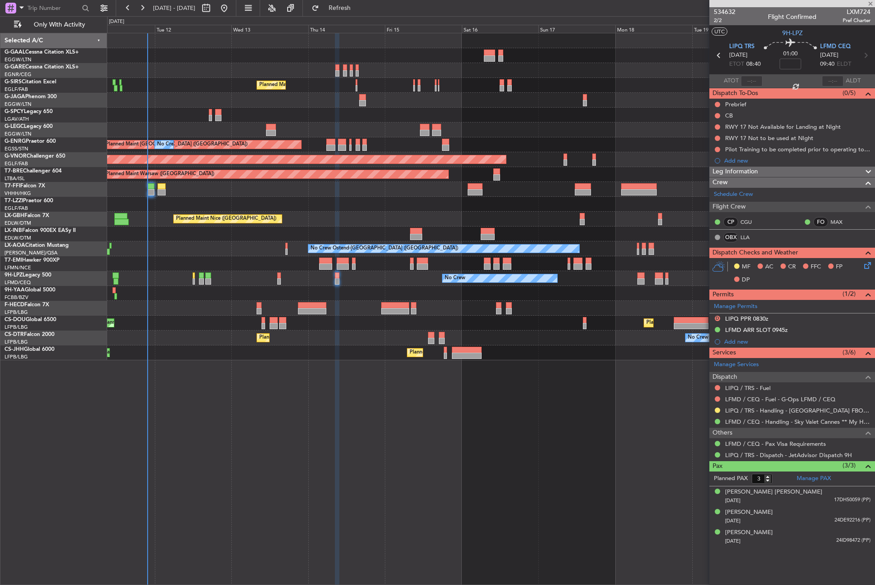
type input "+00:20"
type input "1"
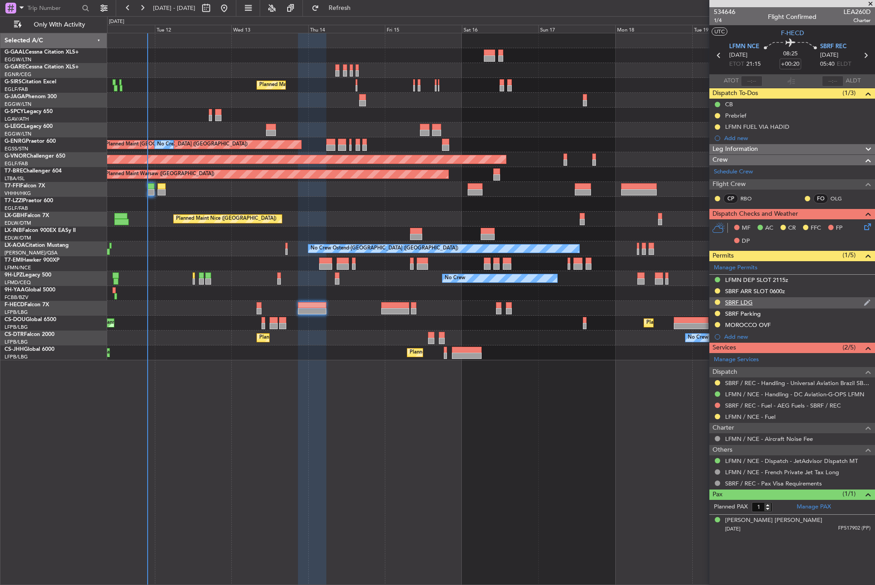
click at [757, 304] on div "SBRF LDG" at bounding box center [792, 302] width 166 height 11
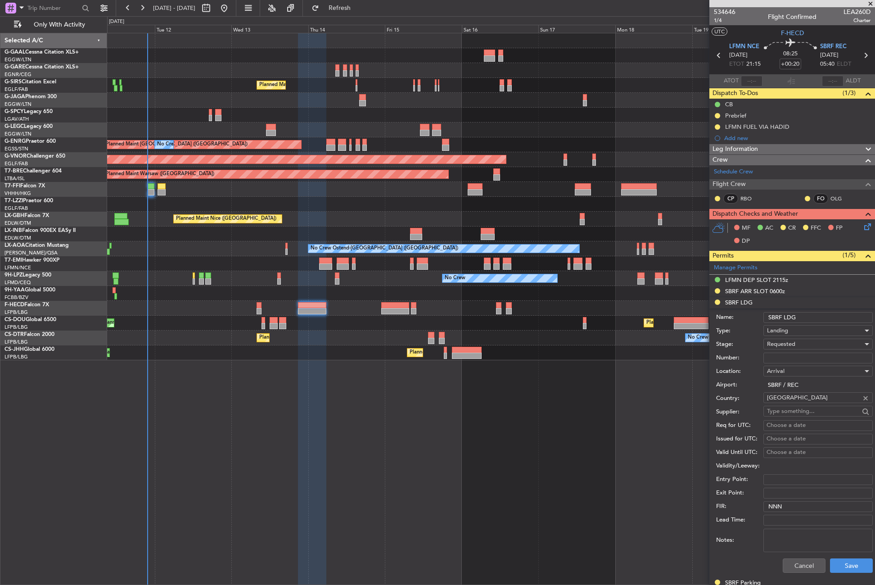
click at [776, 358] on input "Number:" at bounding box center [818, 357] width 109 height 11
paste input "43527025"
type input "43527025"
click at [778, 343] on span "Requested" at bounding box center [781, 344] width 28 height 8
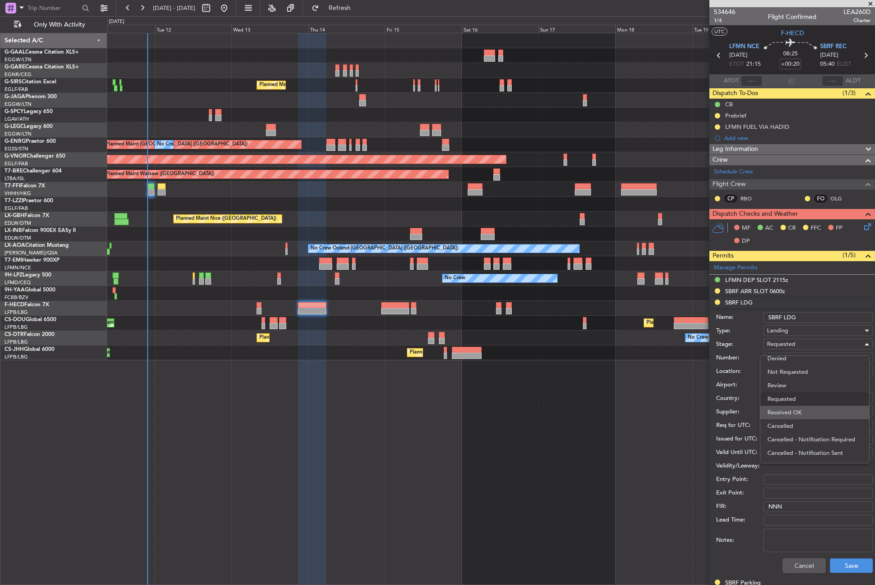
click at [782, 411] on span "Received OK" at bounding box center [815, 413] width 95 height 14
click at [846, 565] on button "Save" at bounding box center [851, 565] width 43 height 14
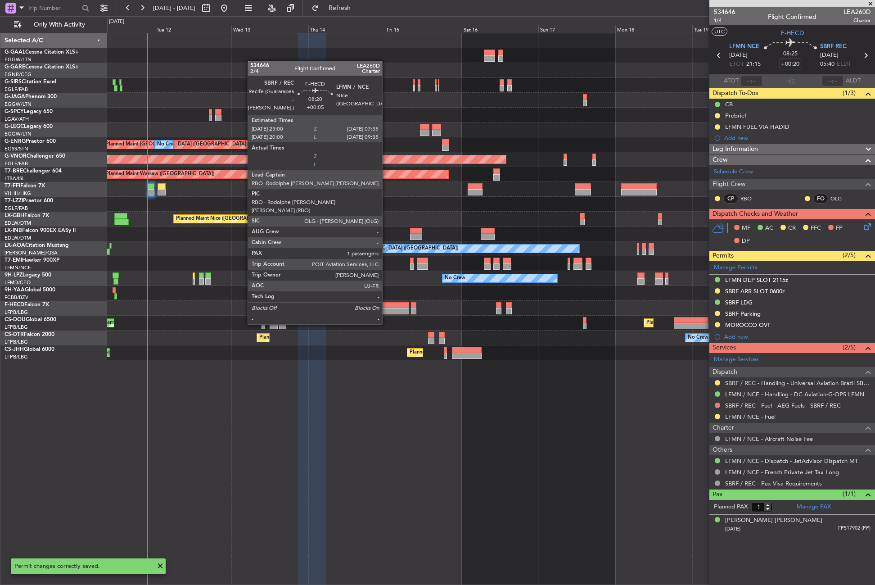
click at [386, 307] on div at bounding box center [394, 305] width 27 height 6
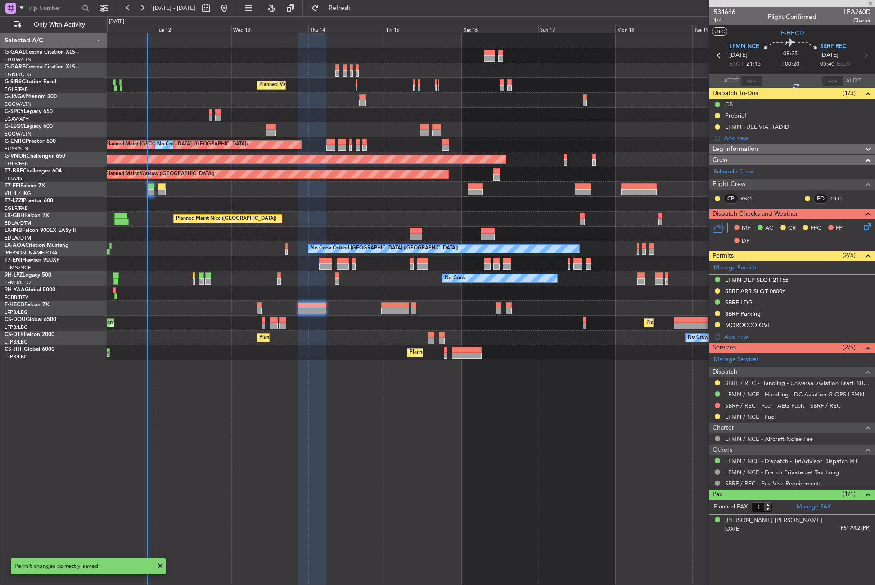
type input "+00:05"
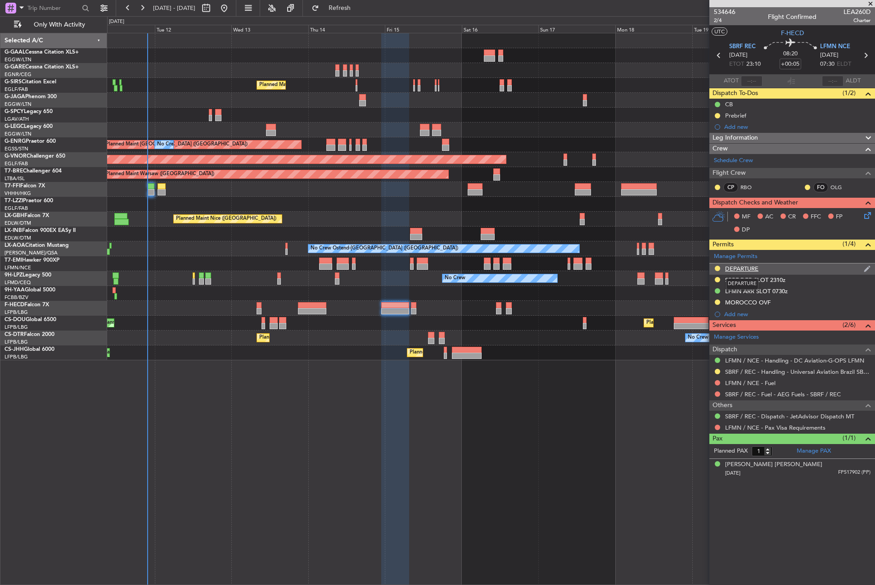
click at [739, 271] on div "DEPARTURE" at bounding box center [741, 269] width 33 height 8
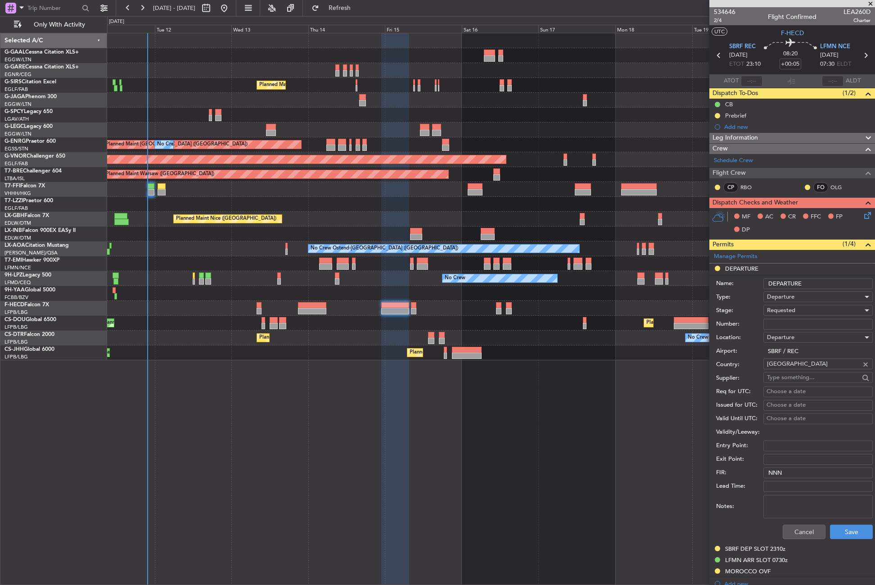
click at [782, 321] on input "Number:" at bounding box center [818, 324] width 109 height 11
paste input "43527025"
type input "43527025"
click at [781, 311] on span "Requested" at bounding box center [781, 310] width 28 height 8
click at [788, 372] on span "Received OK" at bounding box center [815, 379] width 95 height 14
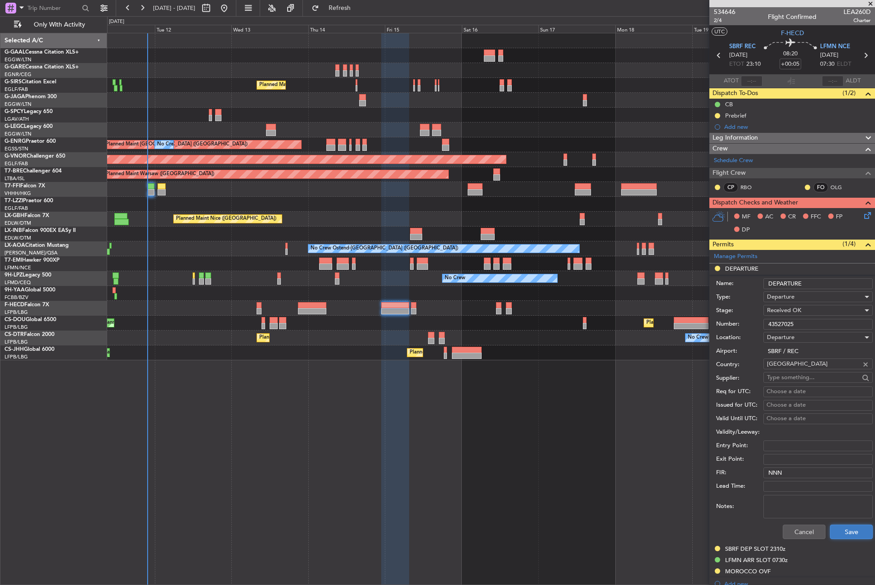
click at [838, 530] on button "Save" at bounding box center [851, 531] width 43 height 14
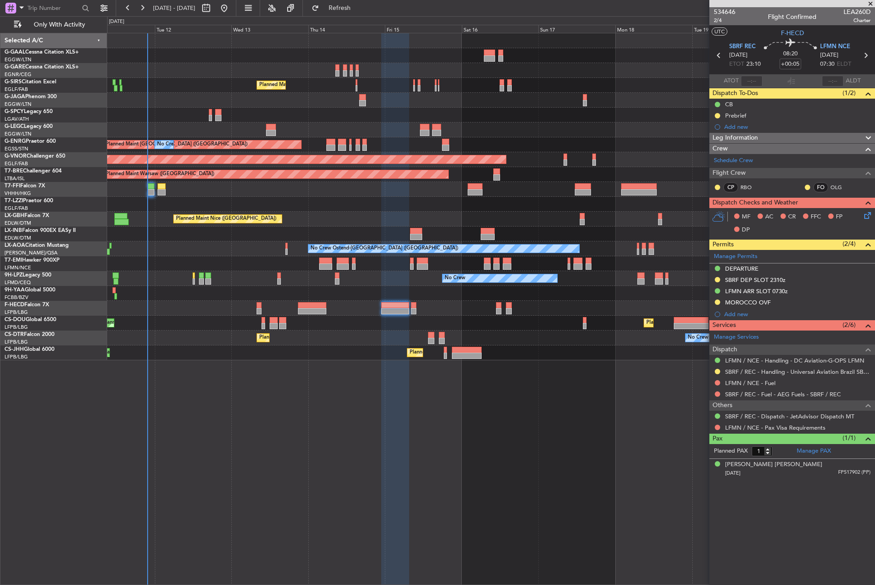
click at [329, 429] on div "No Crew Planned Maint [GEOGRAPHIC_DATA] ([GEOGRAPHIC_DATA]) A/C Unavailable [GE…" at bounding box center [491, 309] width 768 height 552
click at [401, 547] on div at bounding box center [394, 309] width 27 height 552
click at [388, 548] on div at bounding box center [394, 309] width 27 height 552
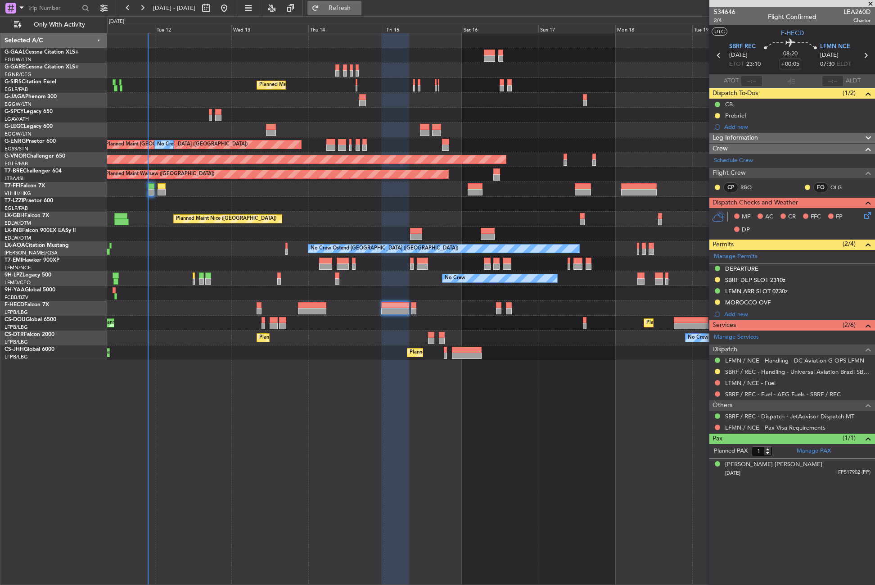
click at [341, 12] on button "Refresh" at bounding box center [334, 8] width 54 height 14
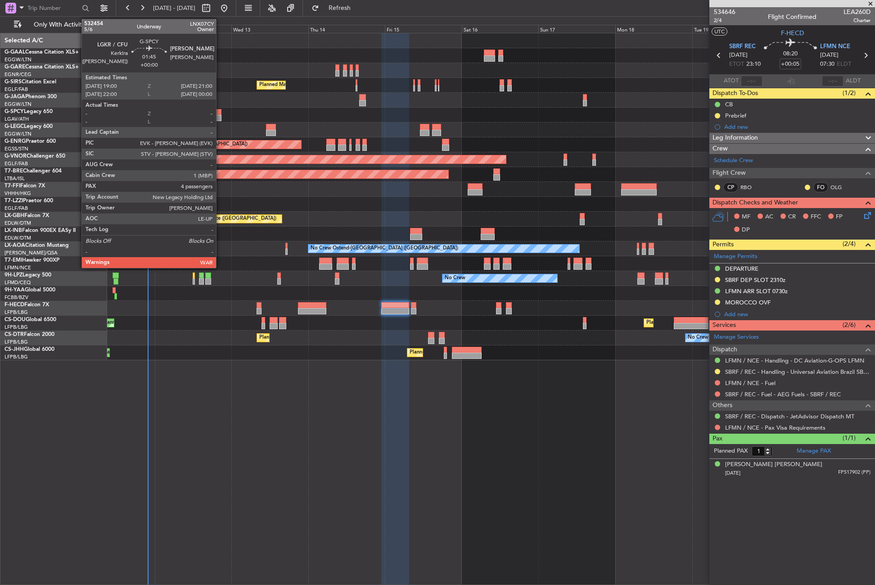
click at [220, 113] on div at bounding box center [218, 112] width 7 height 6
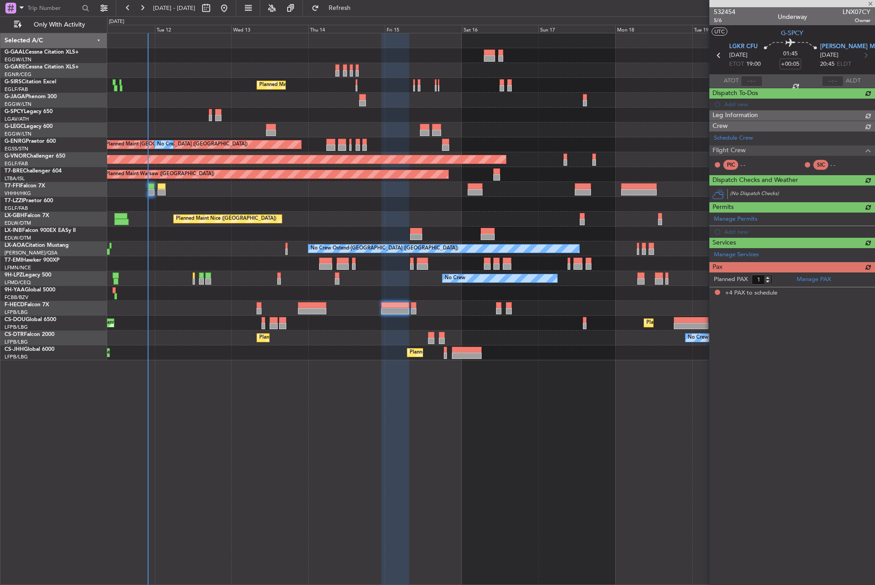
type input "4"
